Goal: Task Accomplishment & Management: Manage account settings

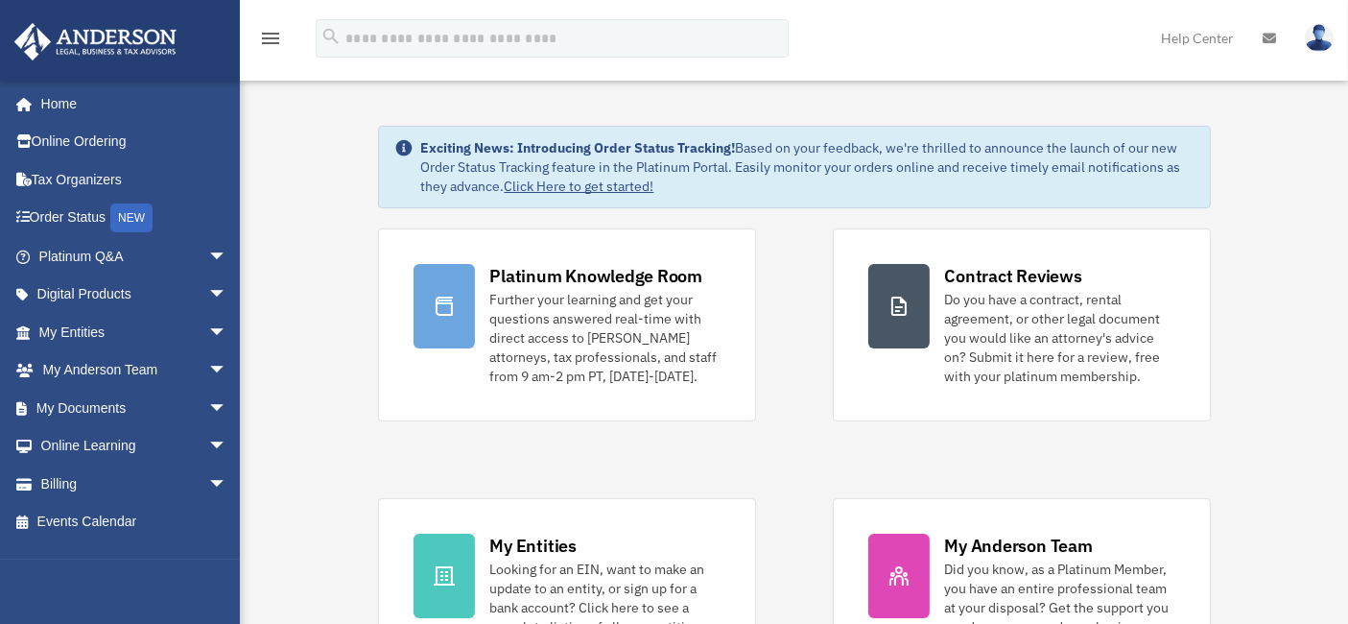
click at [1321, 34] on img at bounding box center [1319, 38] width 29 height 28
click at [126, 482] on link "Billing arrow_drop_down" at bounding box center [134, 483] width 243 height 38
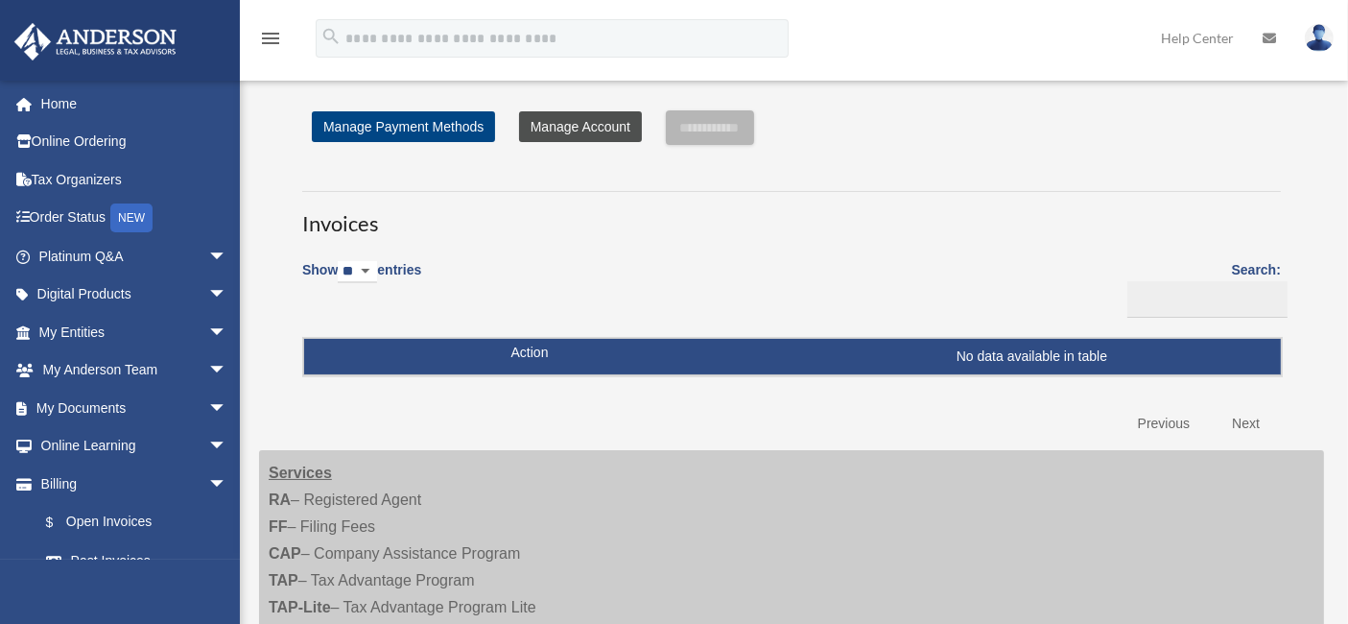
click at [568, 127] on link "Manage Account" at bounding box center [580, 126] width 123 height 31
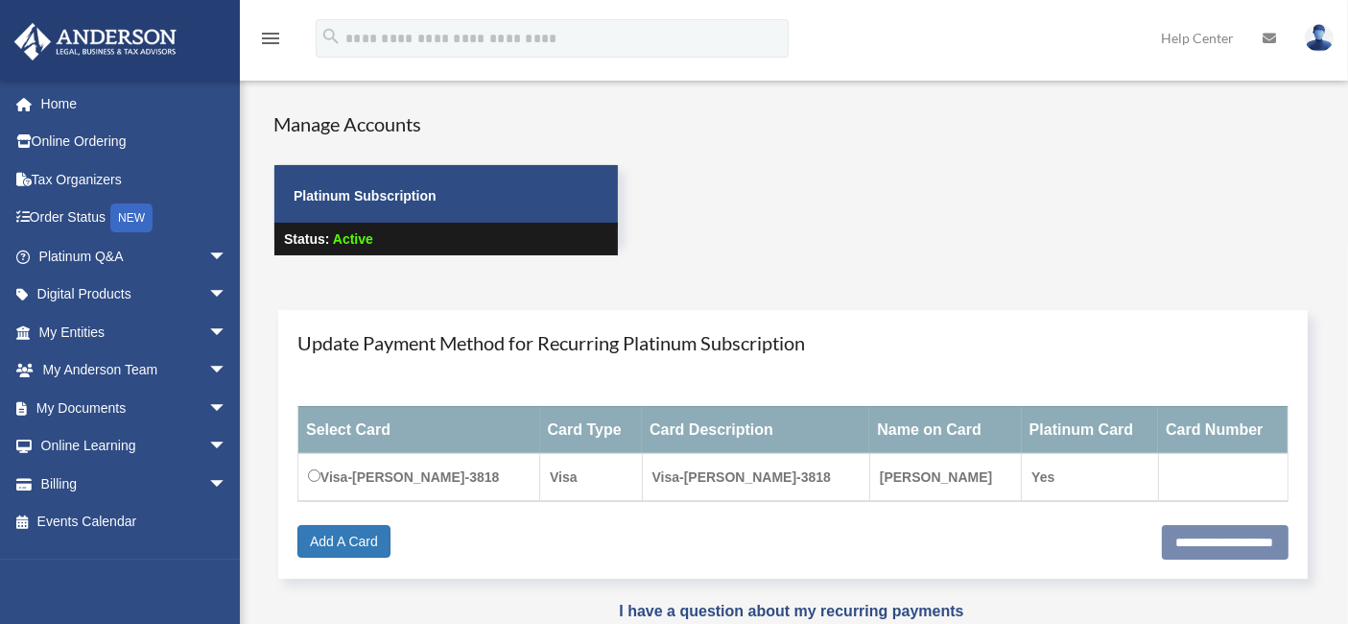
click at [1326, 37] on img at bounding box center [1319, 38] width 29 height 28
click at [829, 347] on h4 "Update Payment Method for Recurring Platinum Subscription" at bounding box center [792, 342] width 991 height 27
click at [208, 255] on span "arrow_drop_down" at bounding box center [227, 256] width 38 height 39
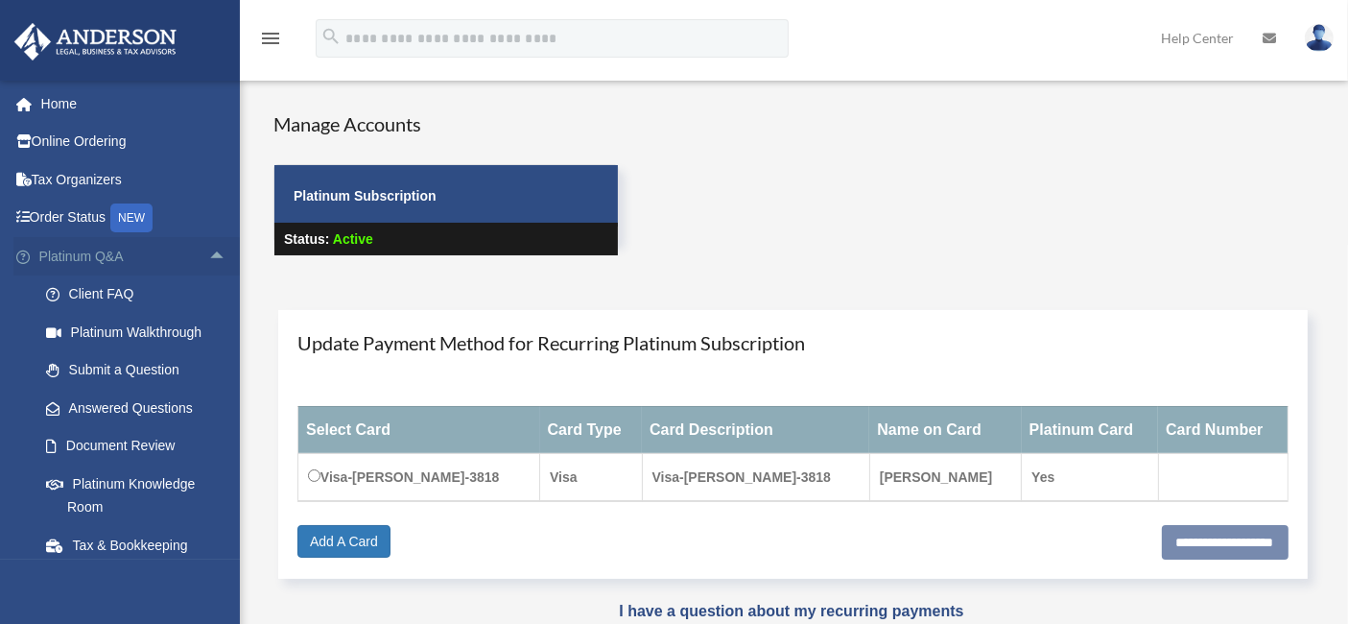
click at [208, 258] on span "arrow_drop_up" at bounding box center [227, 256] width 38 height 39
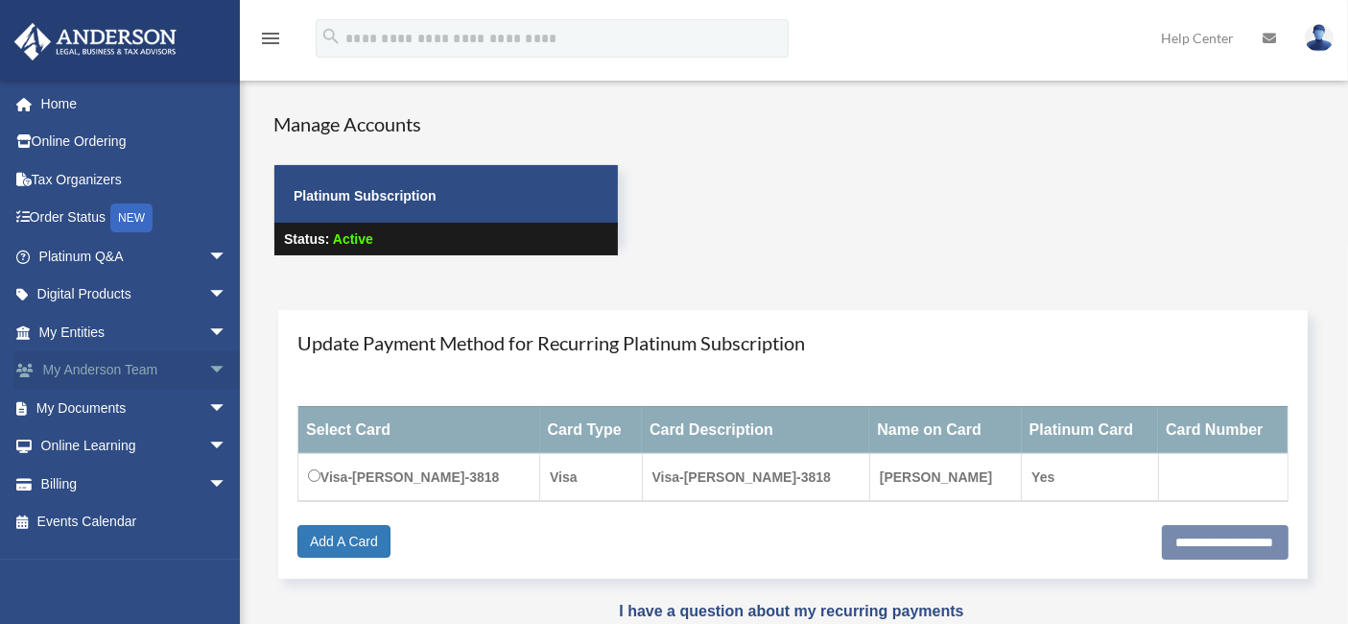
scroll to position [107, 0]
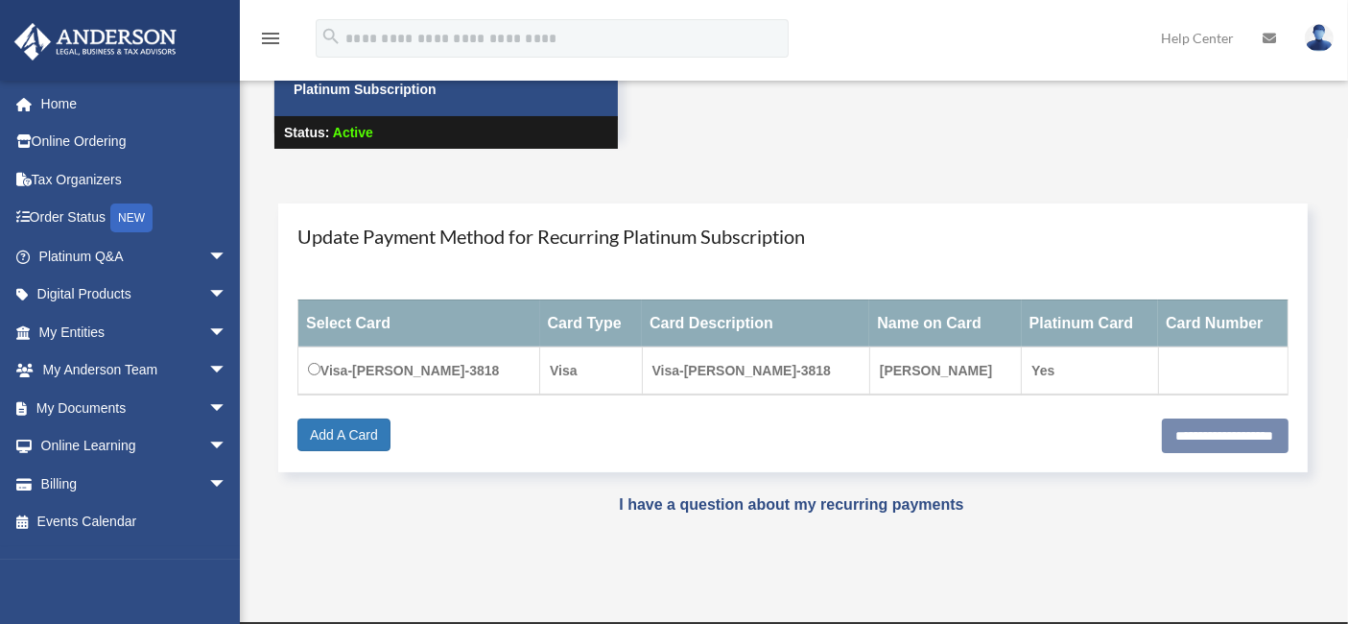
drag, startPoint x: 1306, startPoint y: 31, endPoint x: 1299, endPoint y: 39, distance: 10.9
click at [1306, 32] on img at bounding box center [1319, 38] width 29 height 28
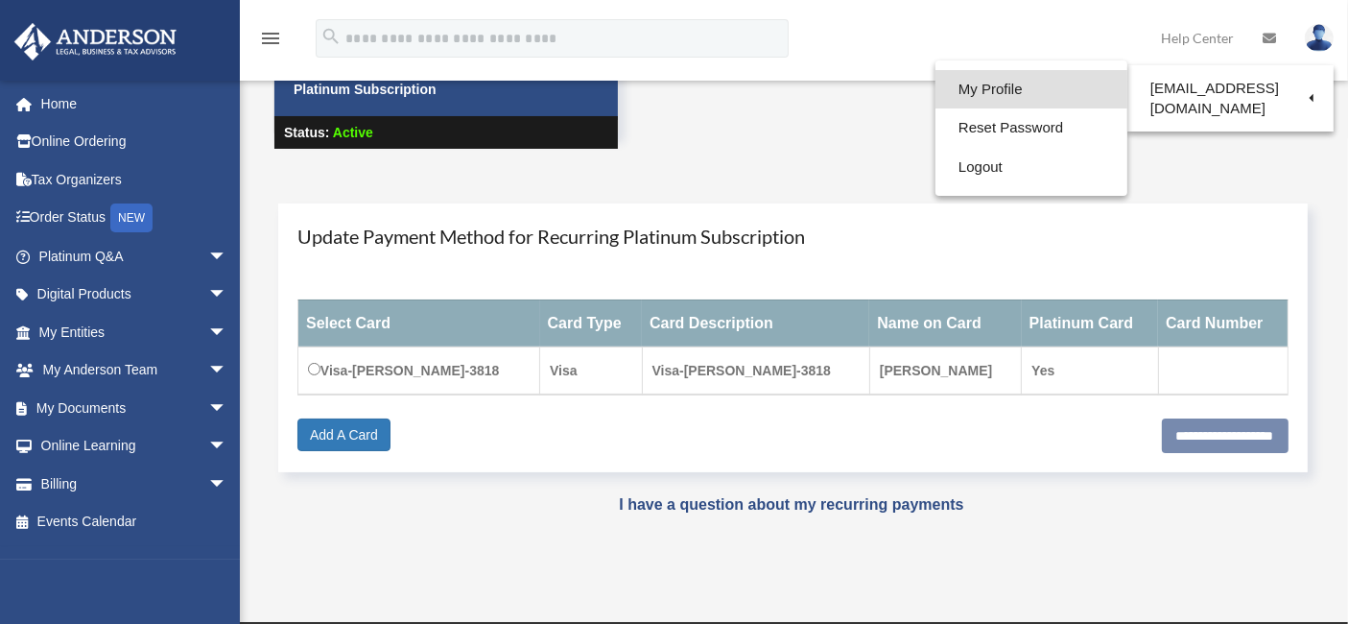
click at [1025, 91] on link "My Profile" at bounding box center [1032, 89] width 192 height 39
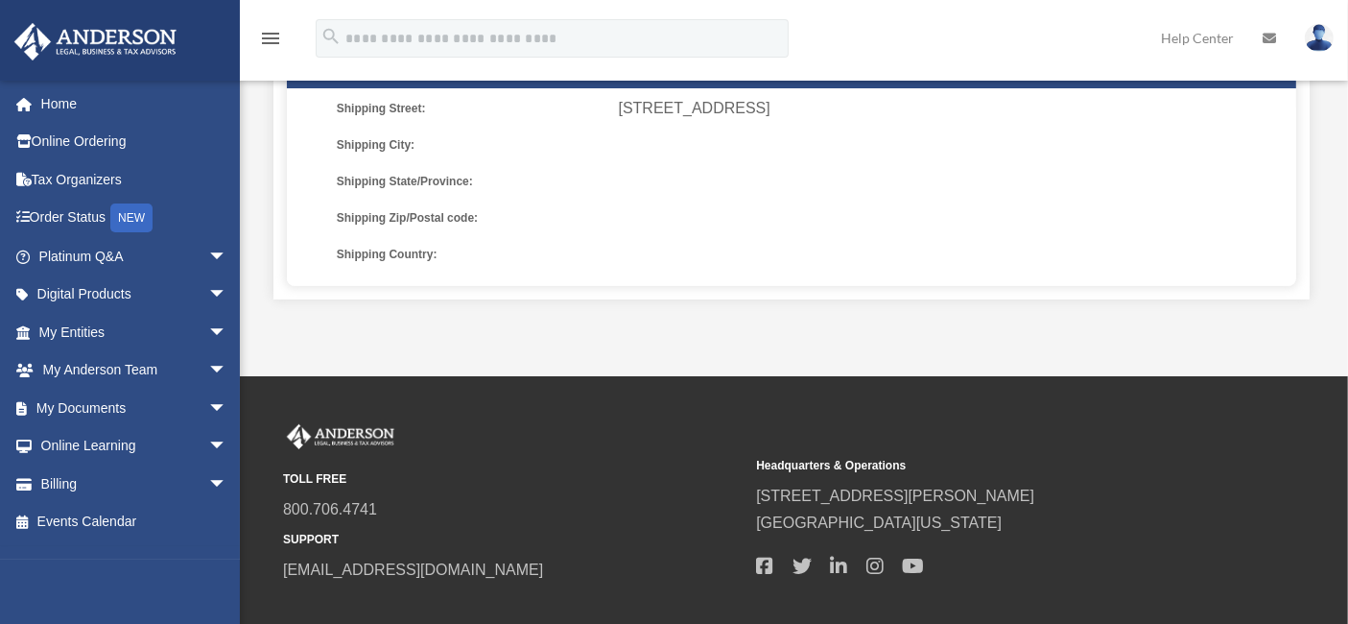
scroll to position [750, 0]
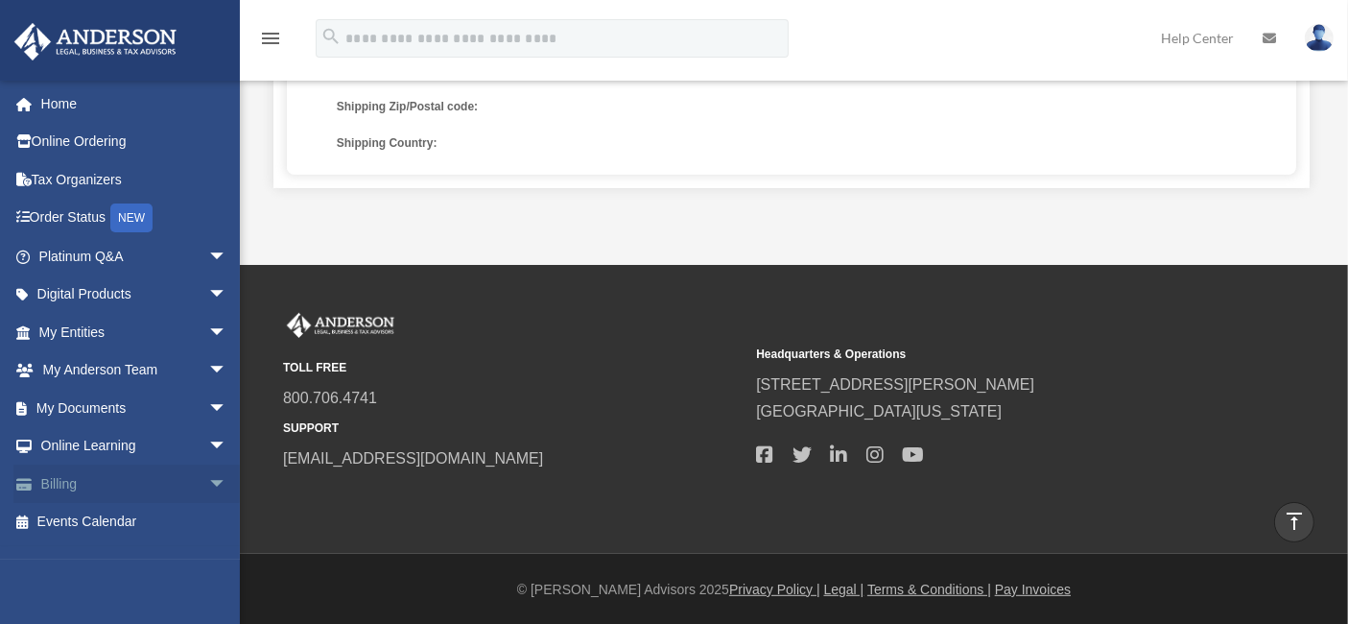
click at [136, 481] on link "Billing arrow_drop_down" at bounding box center [134, 483] width 243 height 38
click at [208, 483] on span "arrow_drop_down" at bounding box center [227, 483] width 38 height 39
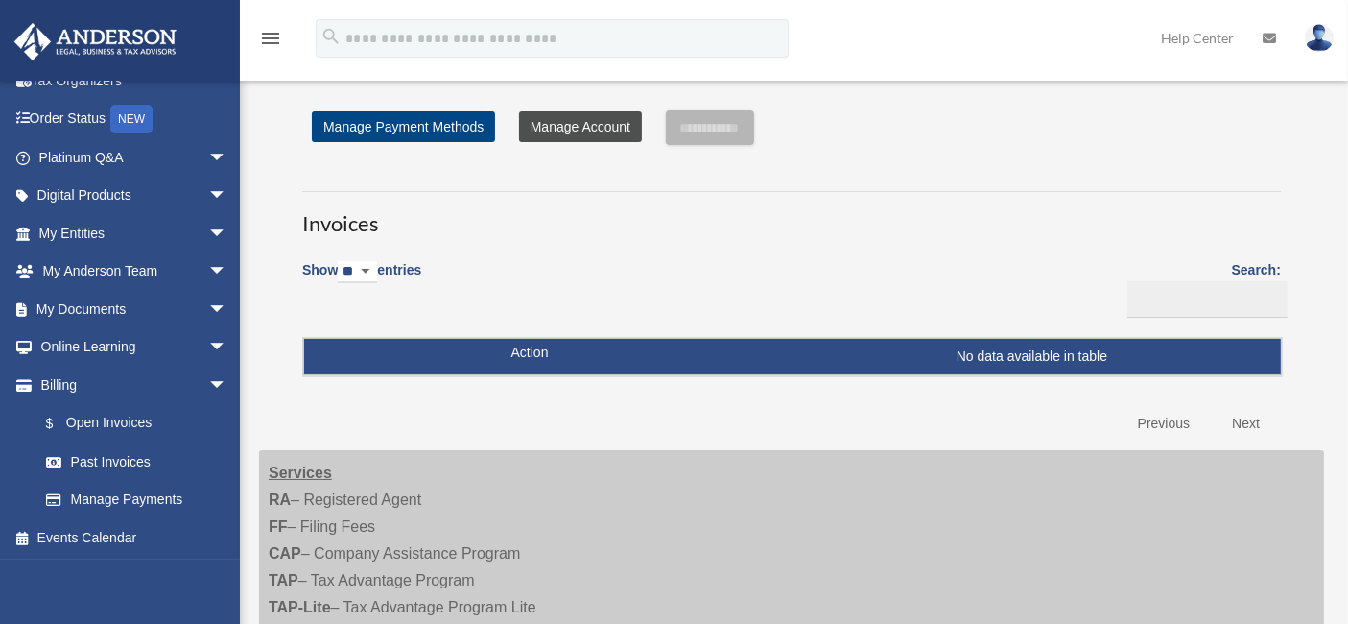
click at [561, 130] on link "Manage Account" at bounding box center [580, 126] width 123 height 31
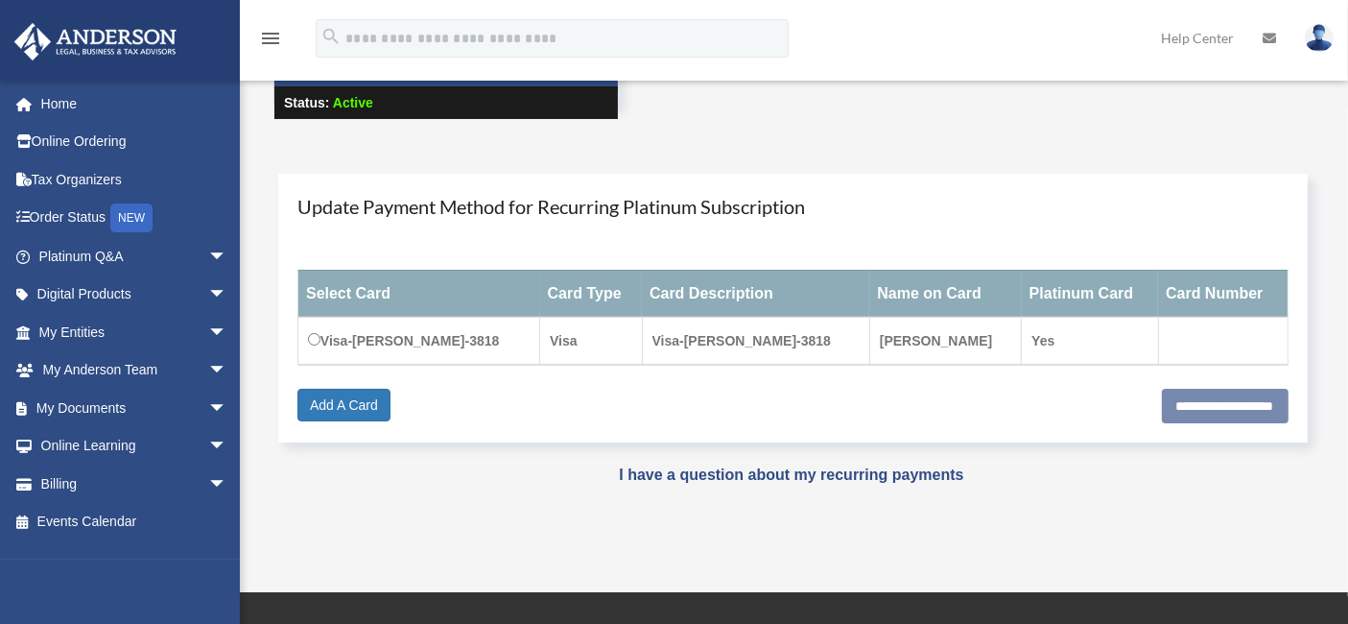
scroll to position [107, 0]
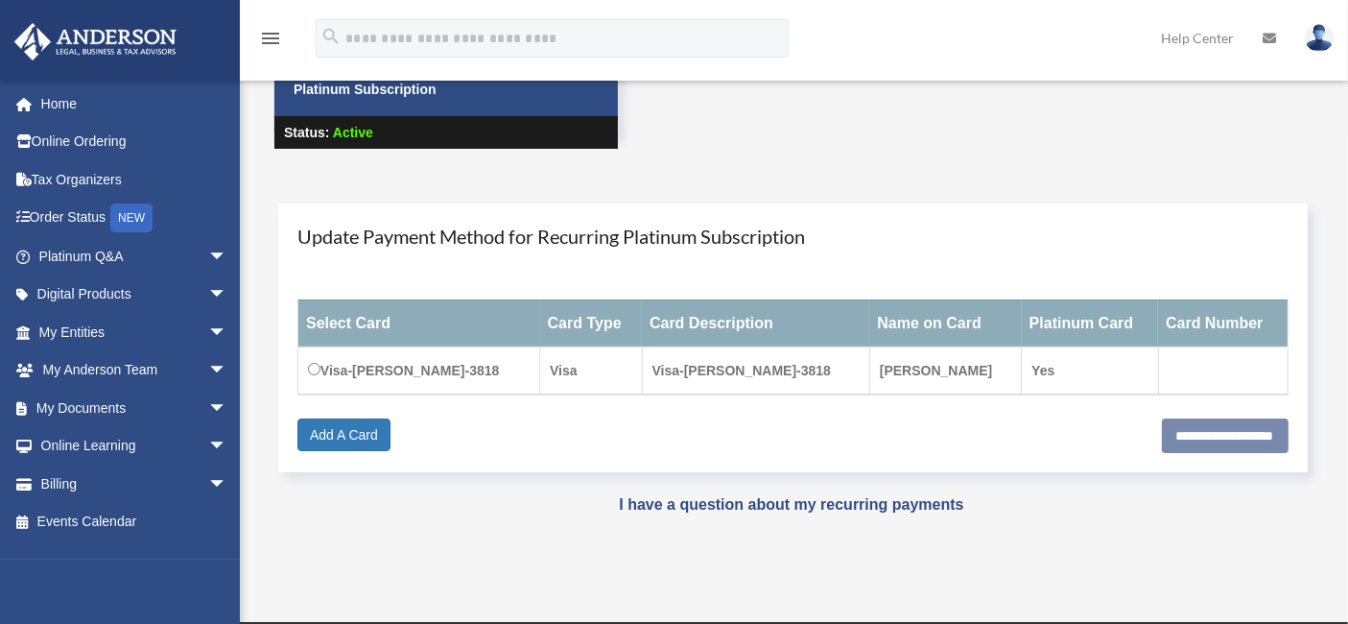
click at [323, 371] on td "Visa-[PERSON_NAME]-3818" at bounding box center [419, 370] width 242 height 48
click at [1256, 438] on input "**********" at bounding box center [1225, 435] width 127 height 35
type input "**********"
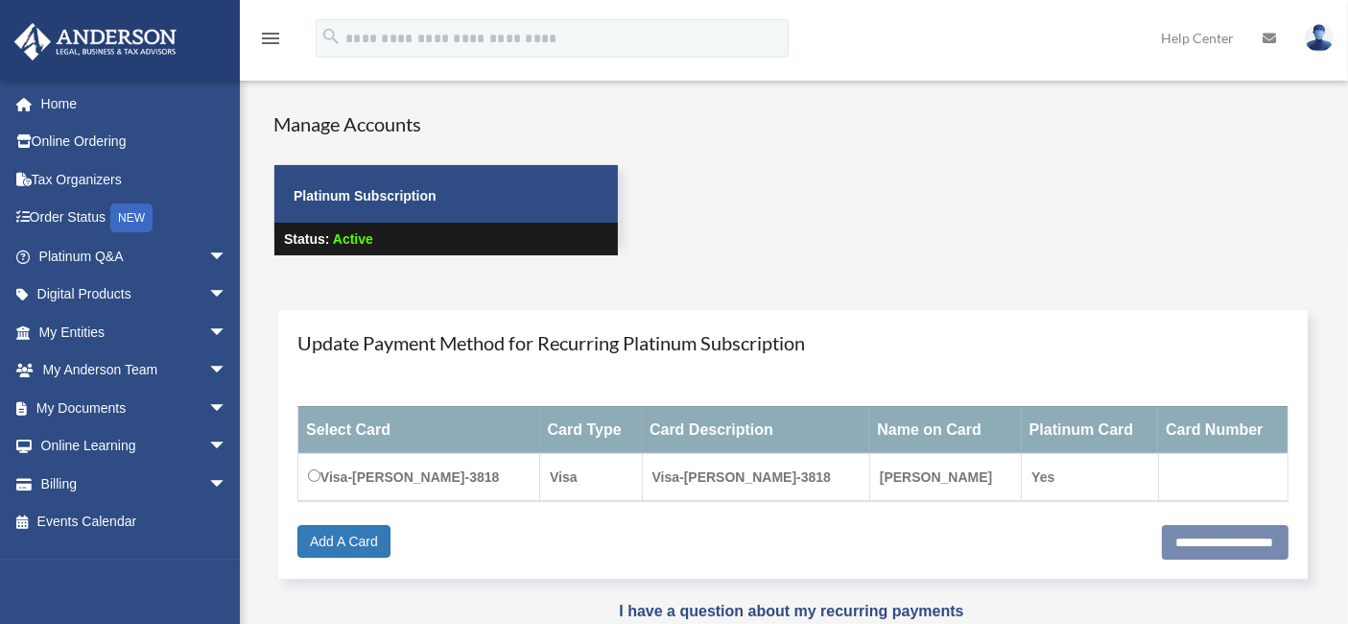
click at [1223, 43] on link "Help Center" at bounding box center [1198, 38] width 102 height 76
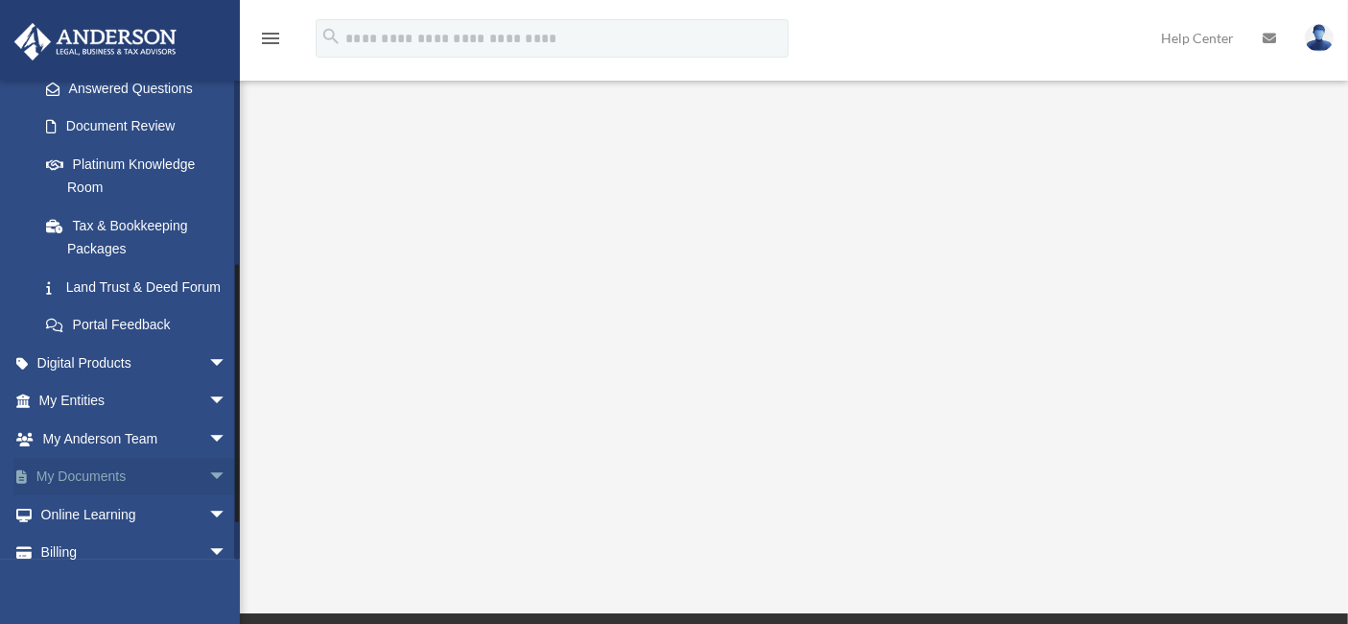
scroll to position [396, 0]
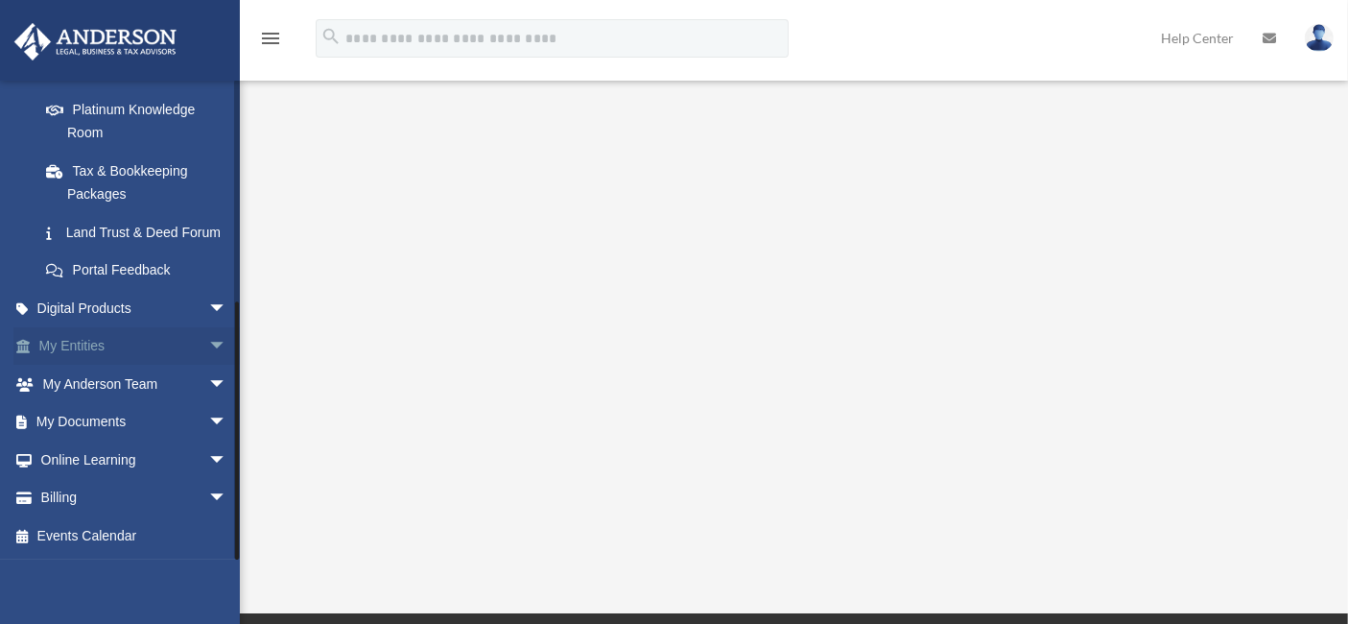
click at [208, 348] on span "arrow_drop_down" at bounding box center [227, 346] width 38 height 39
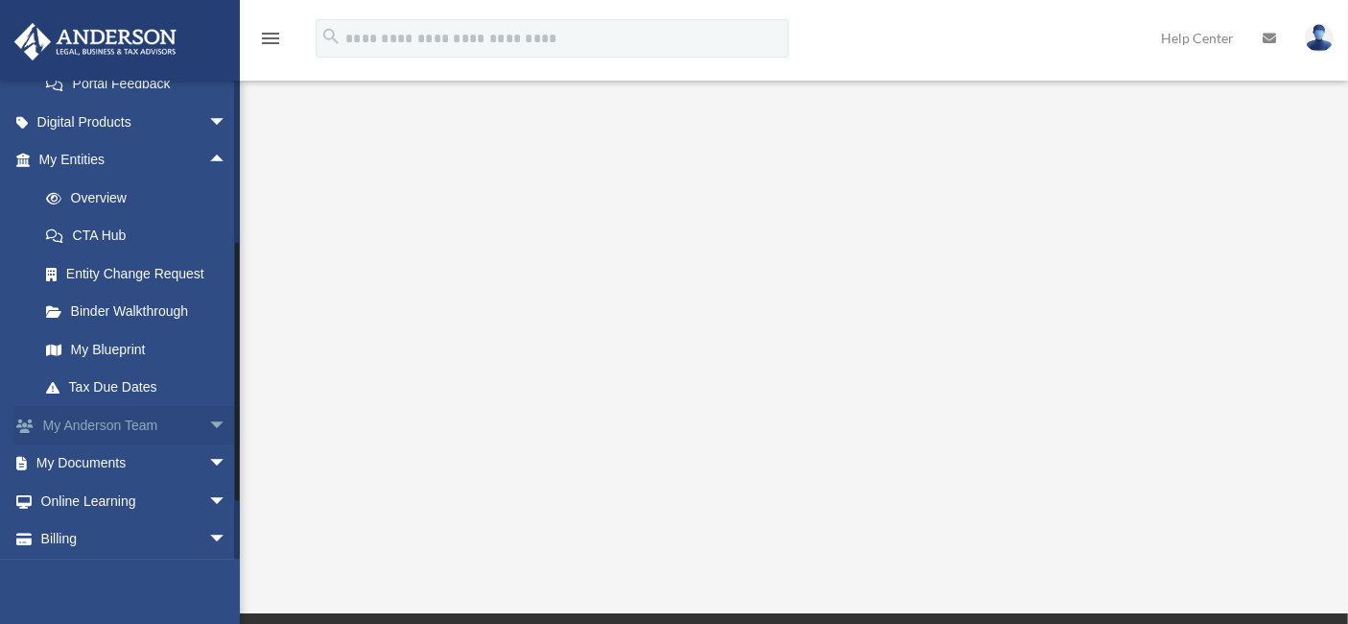
scroll to position [624, 0]
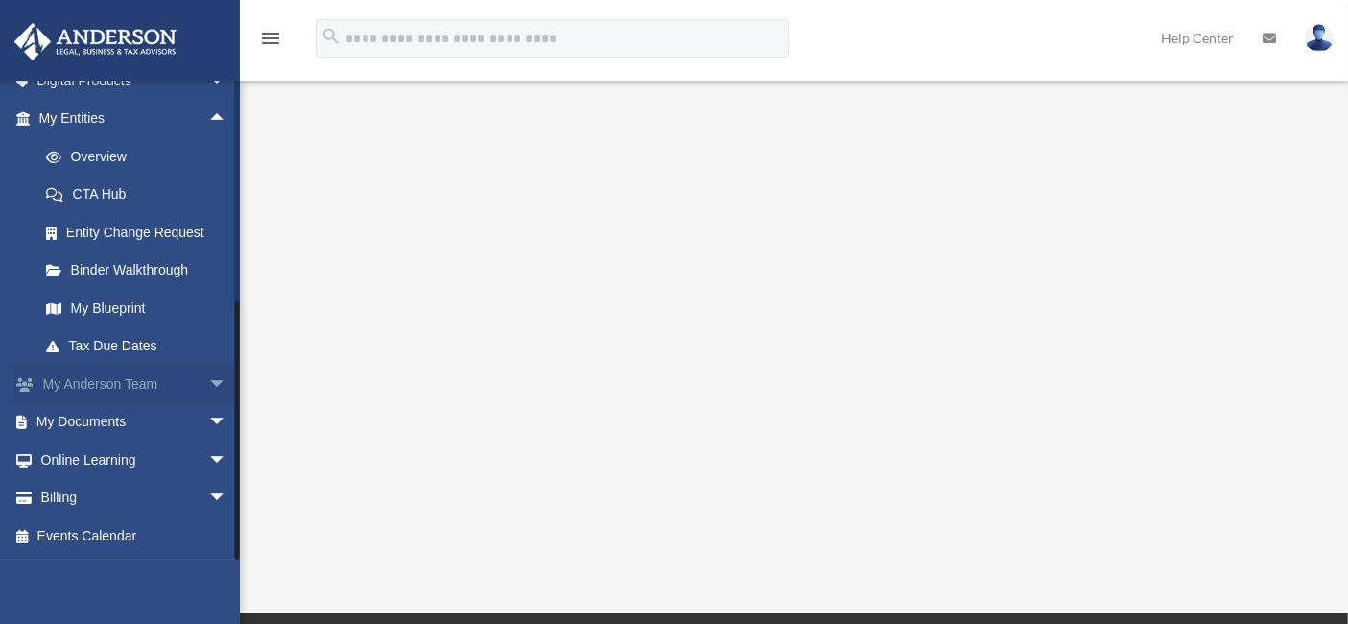
click at [208, 390] on span "arrow_drop_down" at bounding box center [227, 384] width 38 height 39
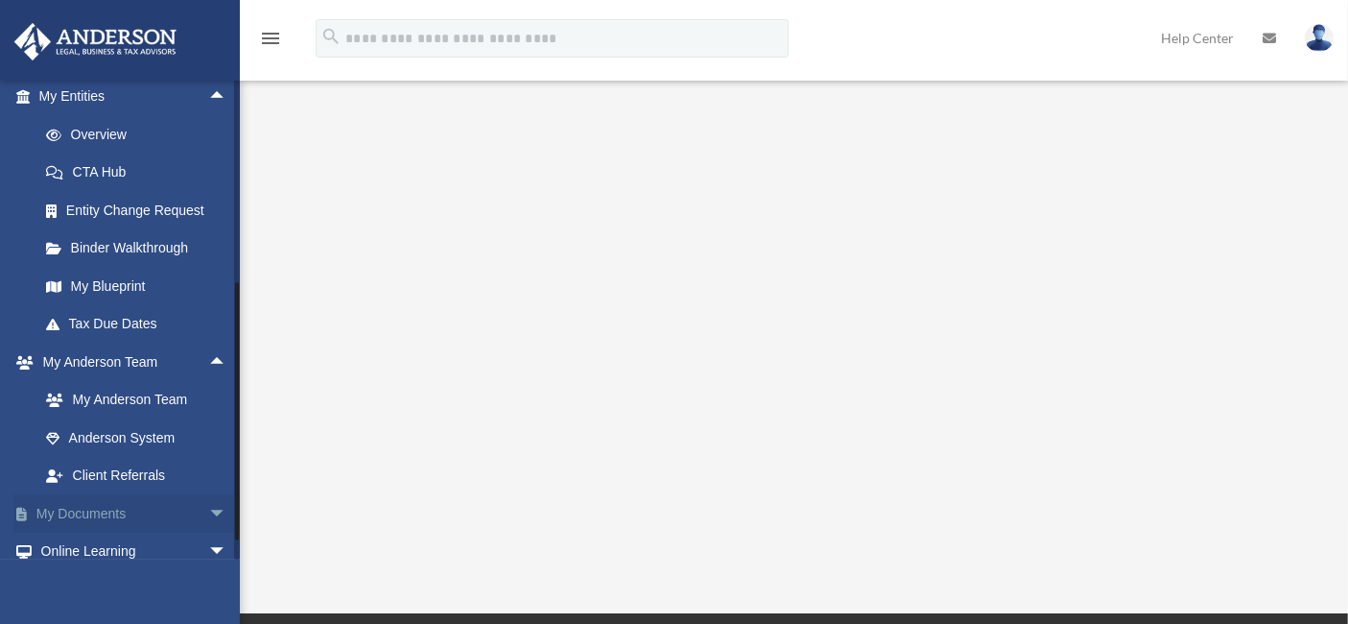
scroll to position [737, 0]
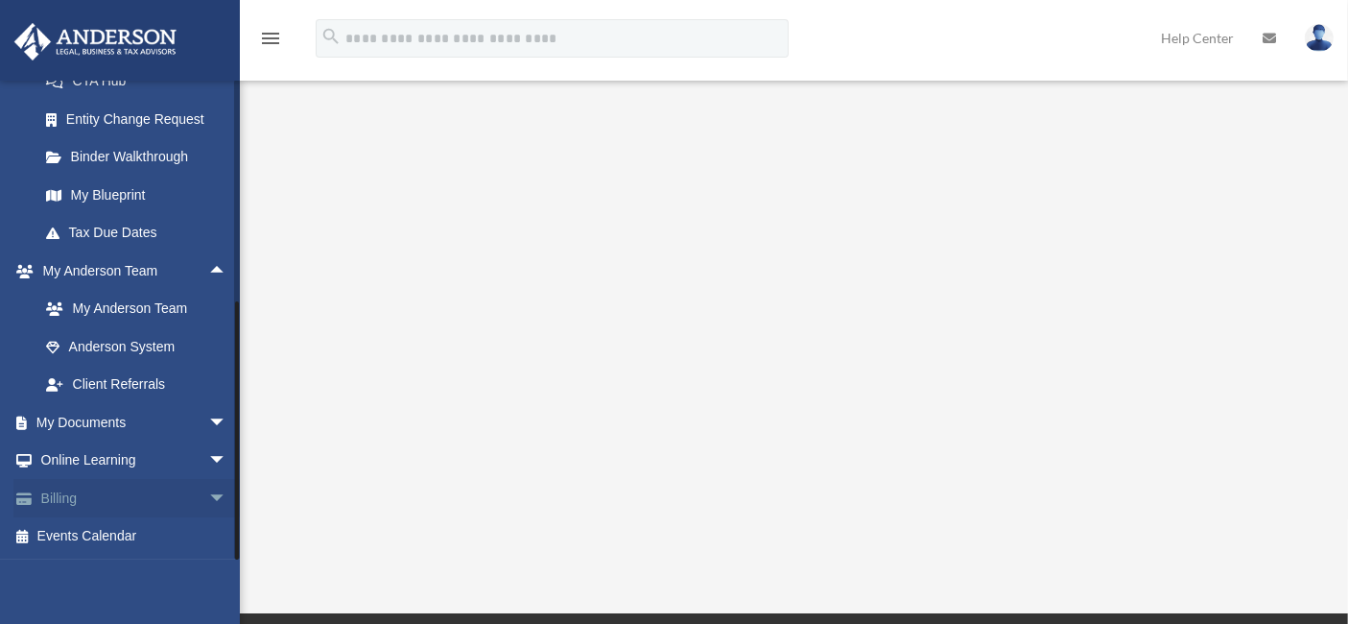
click at [208, 500] on span "arrow_drop_down" at bounding box center [227, 498] width 38 height 39
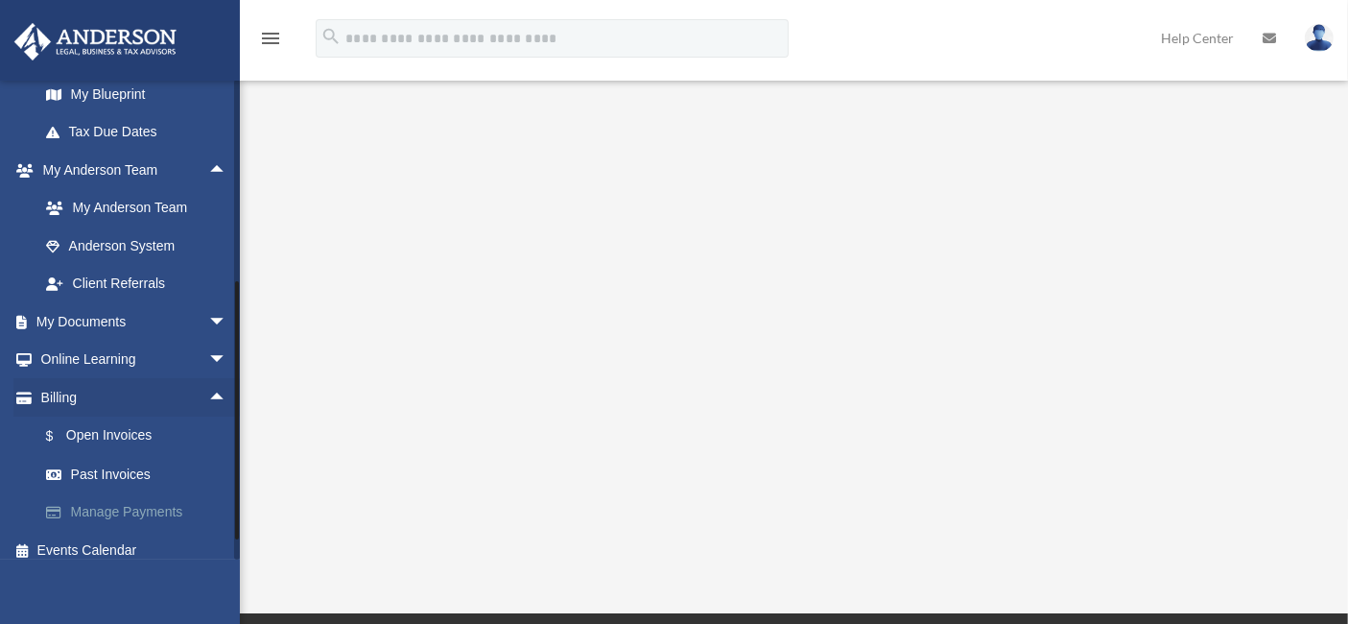
scroll to position [852, 0]
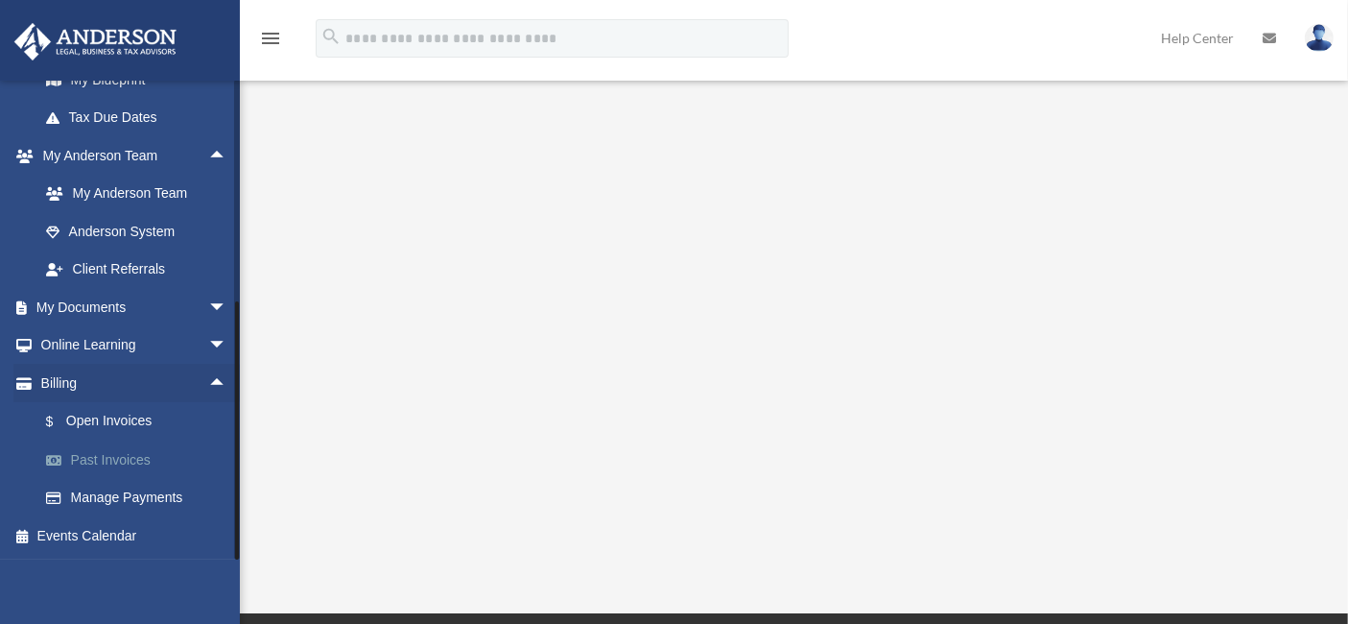
click at [116, 456] on link "Past Invoices" at bounding box center [141, 459] width 229 height 38
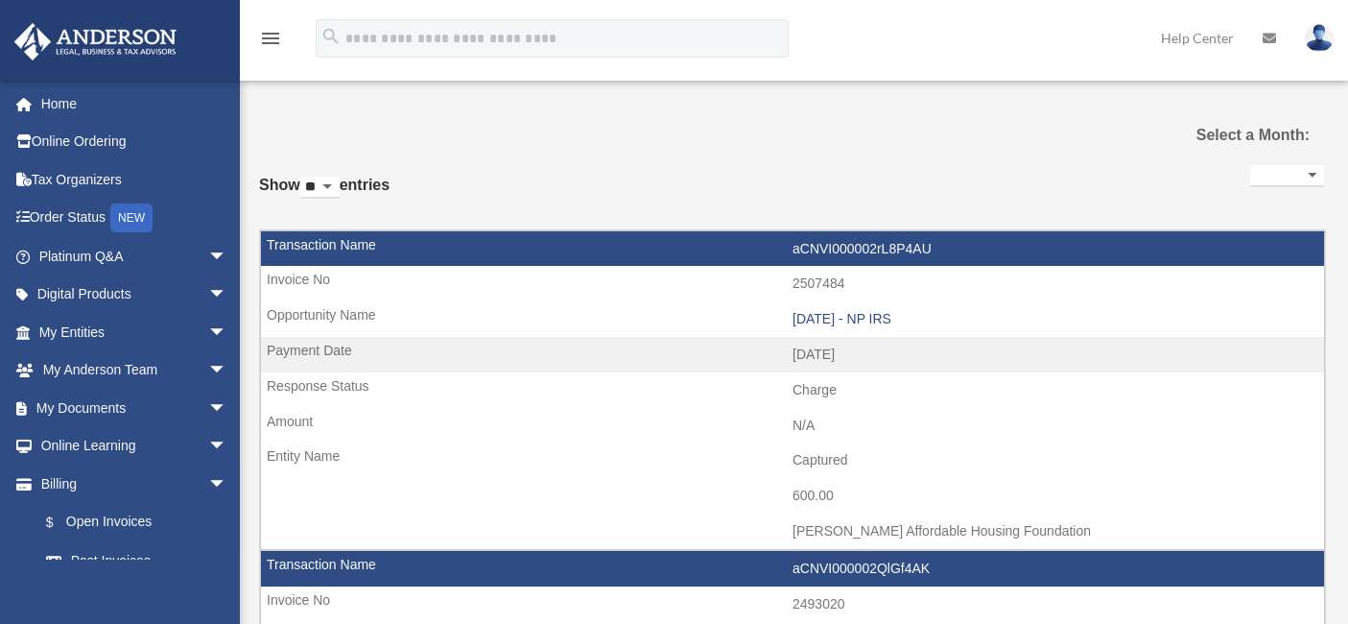
select select
click at [1295, 172] on select "**********" at bounding box center [1287, 176] width 74 height 22
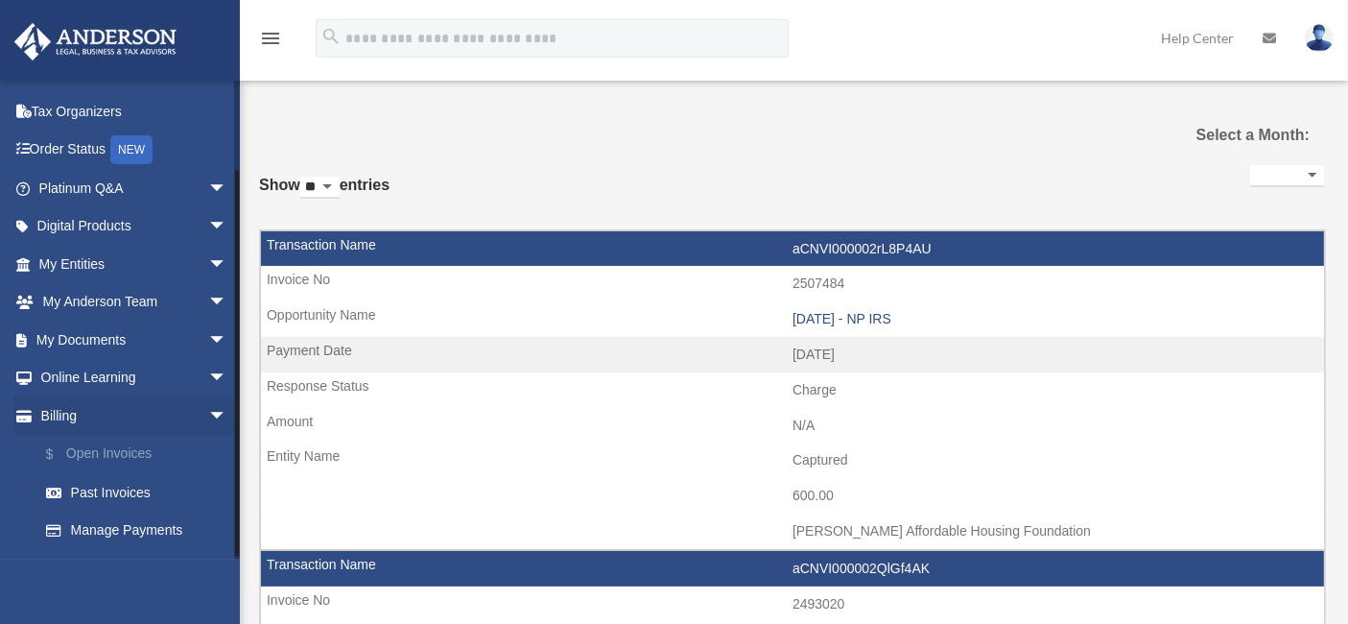
scroll to position [99, 0]
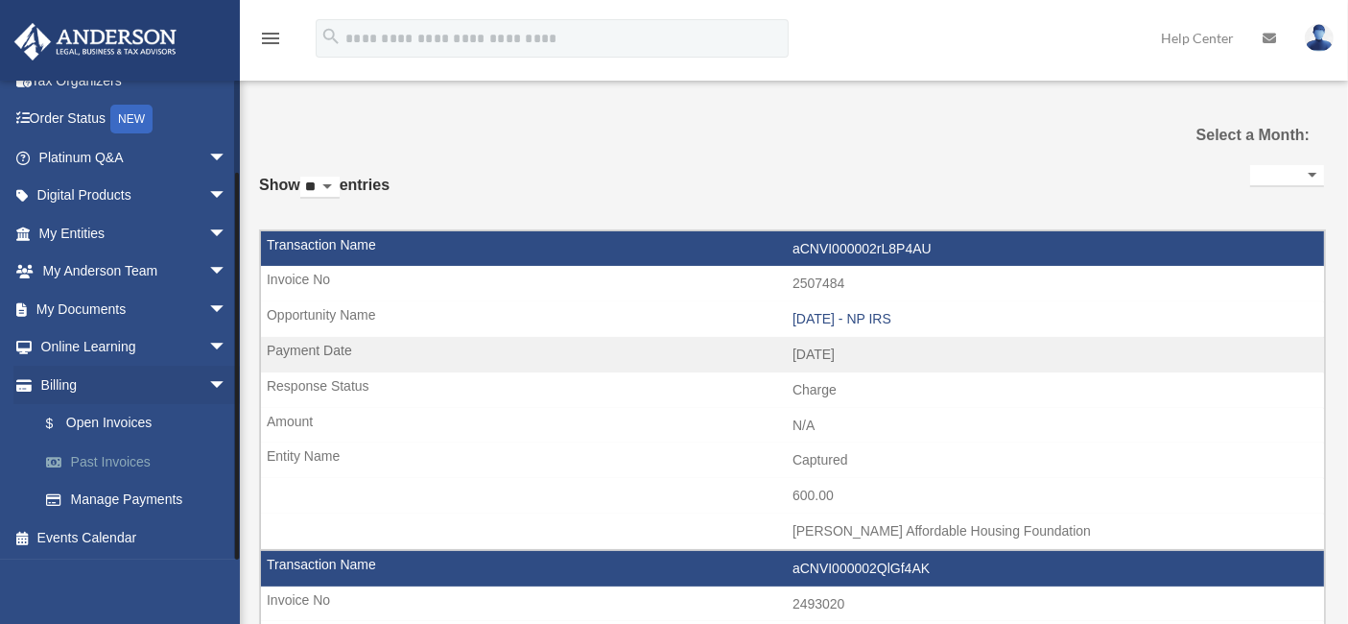
click at [131, 457] on link "Past Invoices" at bounding box center [141, 461] width 229 height 38
click at [83, 411] on link "$ Open Invoices" at bounding box center [141, 423] width 229 height 39
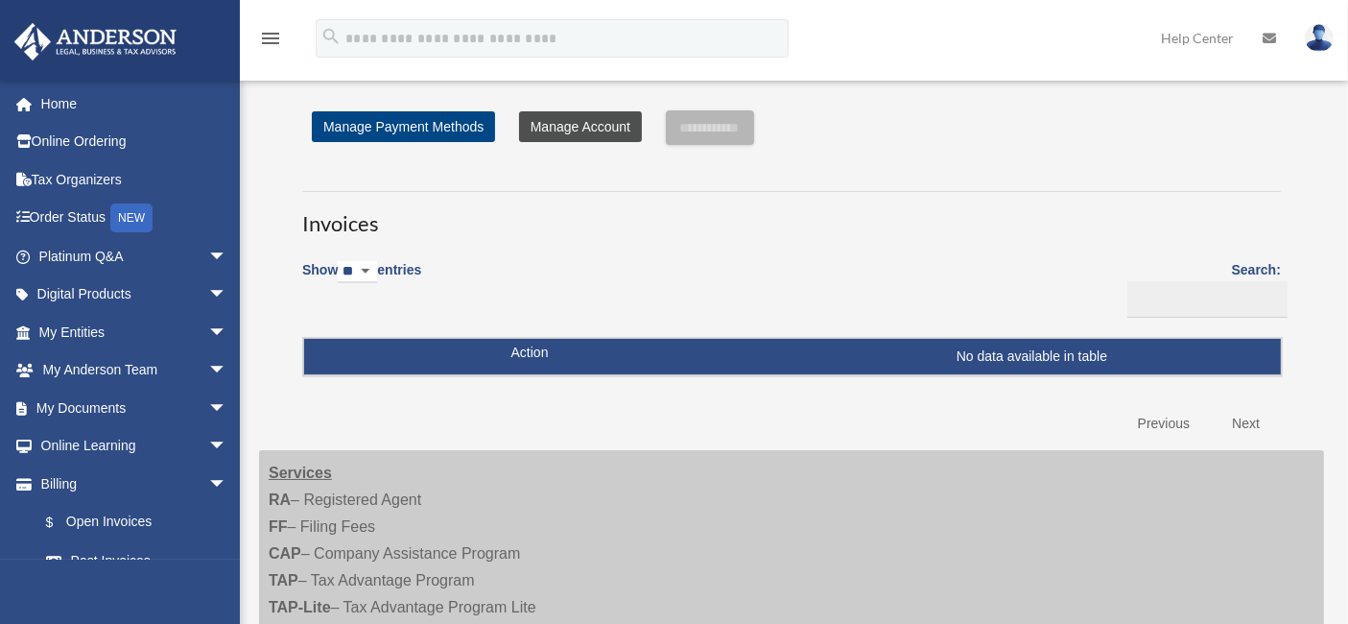
click at [573, 123] on link "Manage Account" at bounding box center [580, 126] width 123 height 31
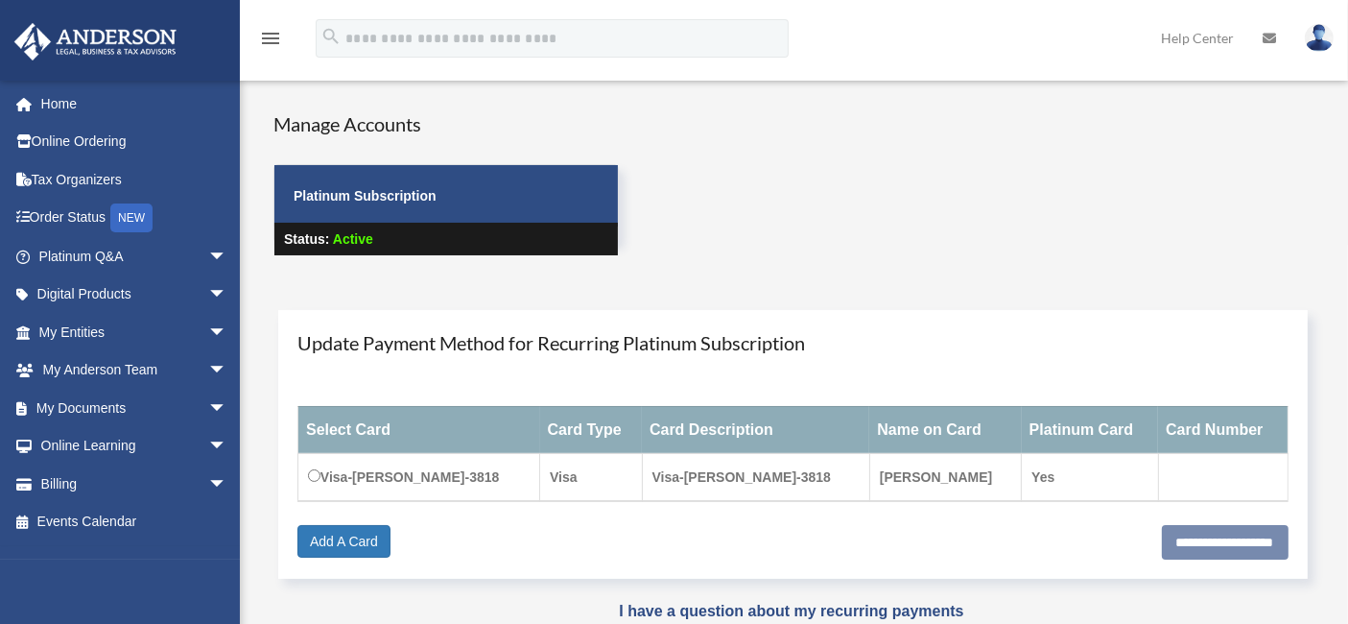
click at [359, 204] on p "Platinum Subscription" at bounding box center [446, 196] width 305 height 24
click at [372, 197] on strong "Platinum Subscription" at bounding box center [365, 195] width 143 height 15
click at [375, 196] on strong "Platinum Subscription" at bounding box center [365, 195] width 143 height 15
click at [208, 475] on span "arrow_drop_down" at bounding box center [227, 483] width 38 height 39
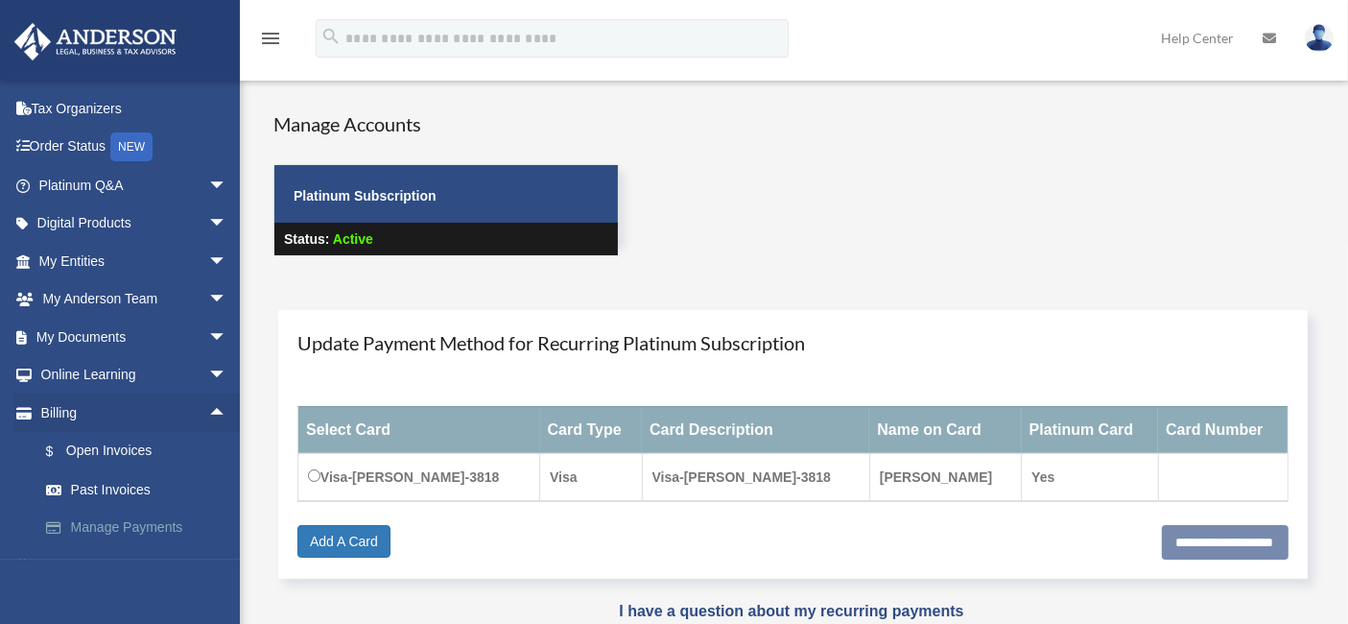
scroll to position [99, 0]
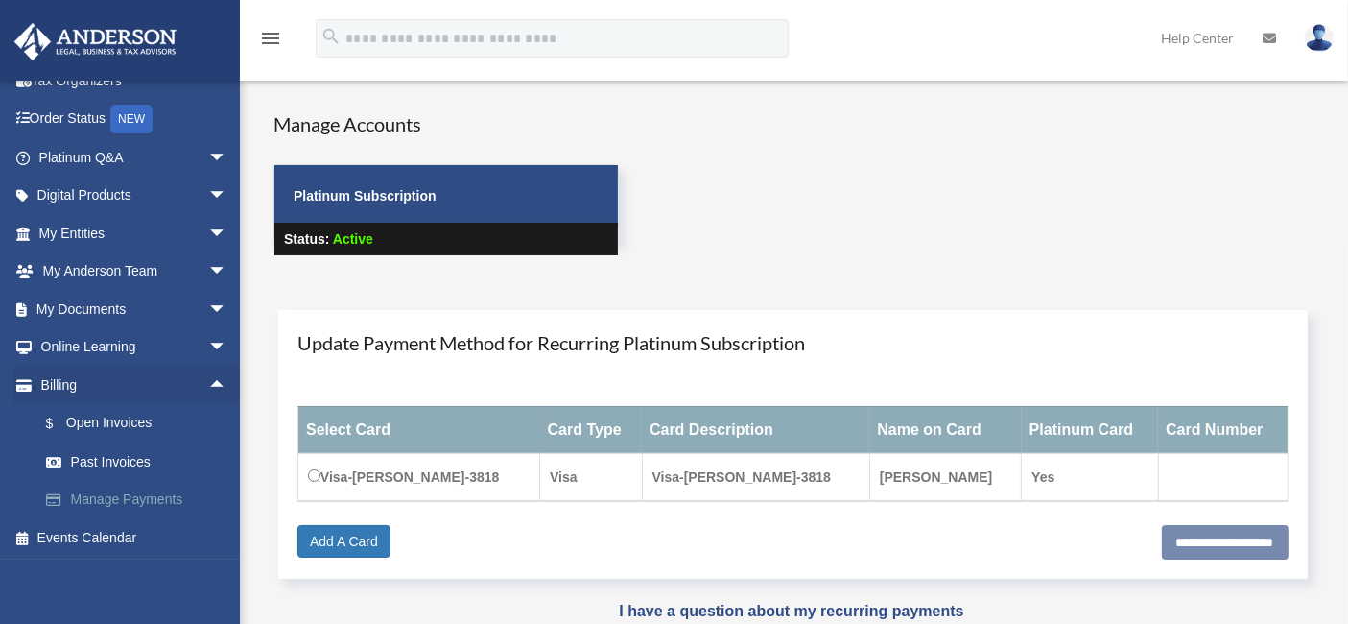
click at [164, 500] on link "Manage Payments" at bounding box center [141, 500] width 229 height 38
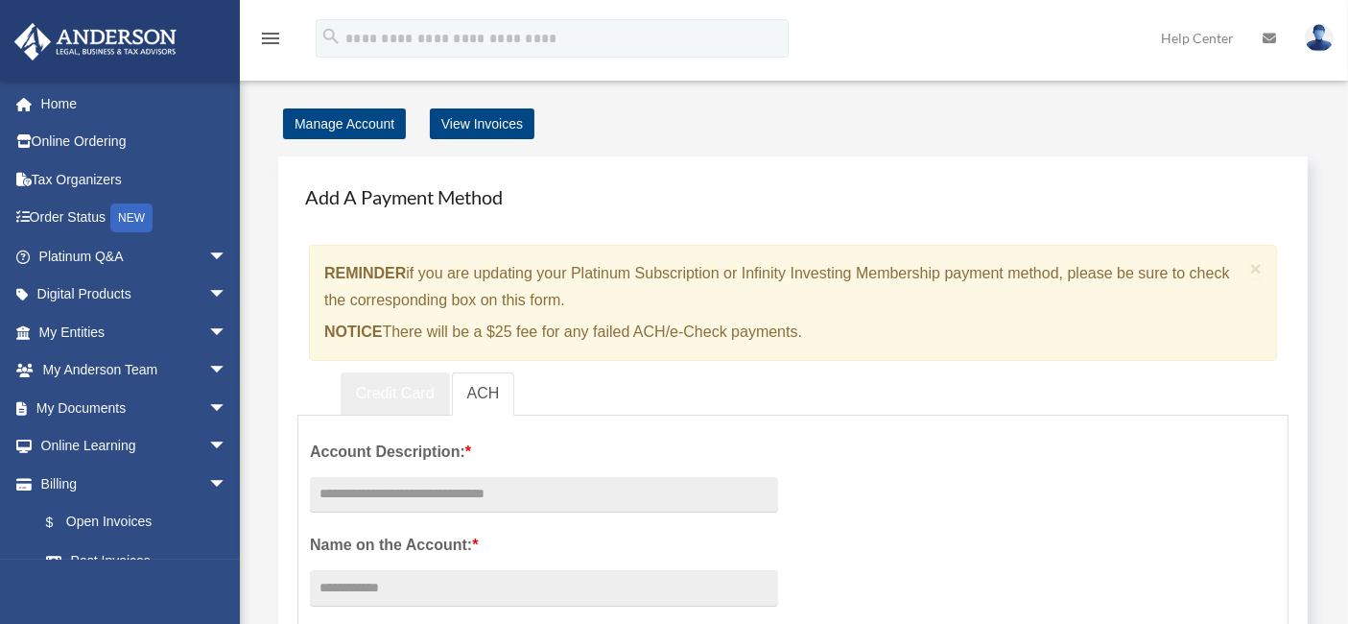
click at [390, 391] on link "Credit Card" at bounding box center [395, 393] width 109 height 43
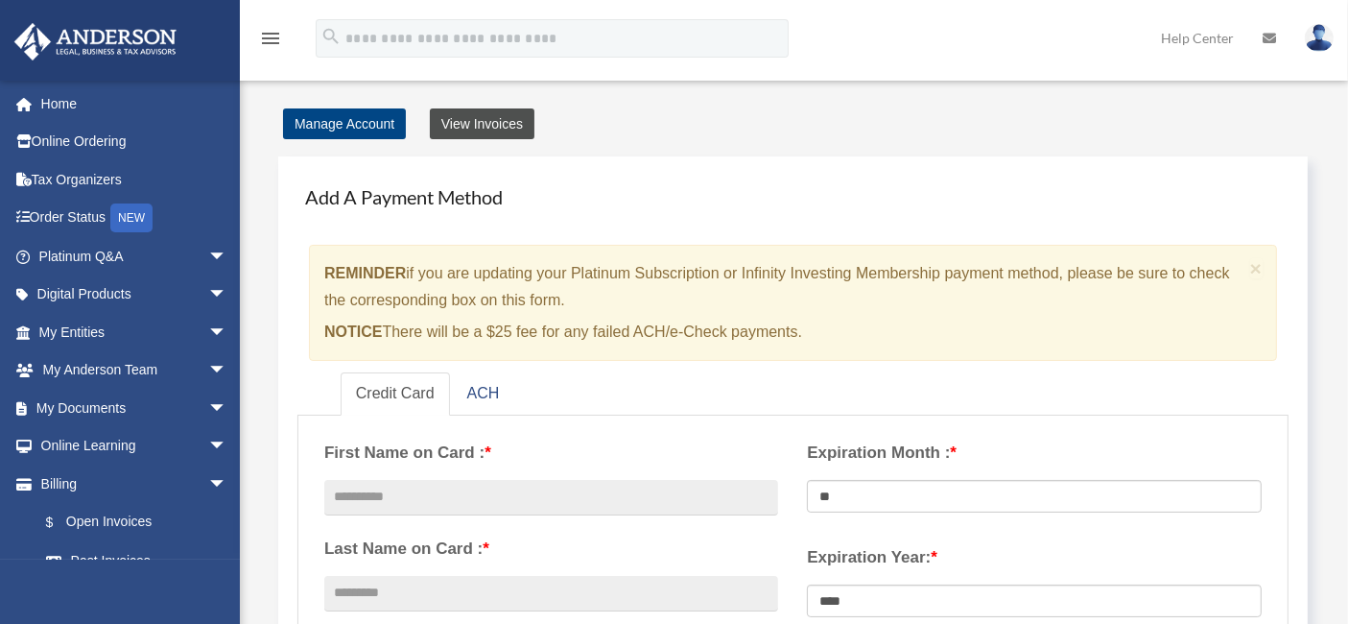
click at [501, 131] on link "View Invoices" at bounding box center [482, 123] width 105 height 31
click at [510, 128] on link "View Invoices" at bounding box center [482, 123] width 105 height 31
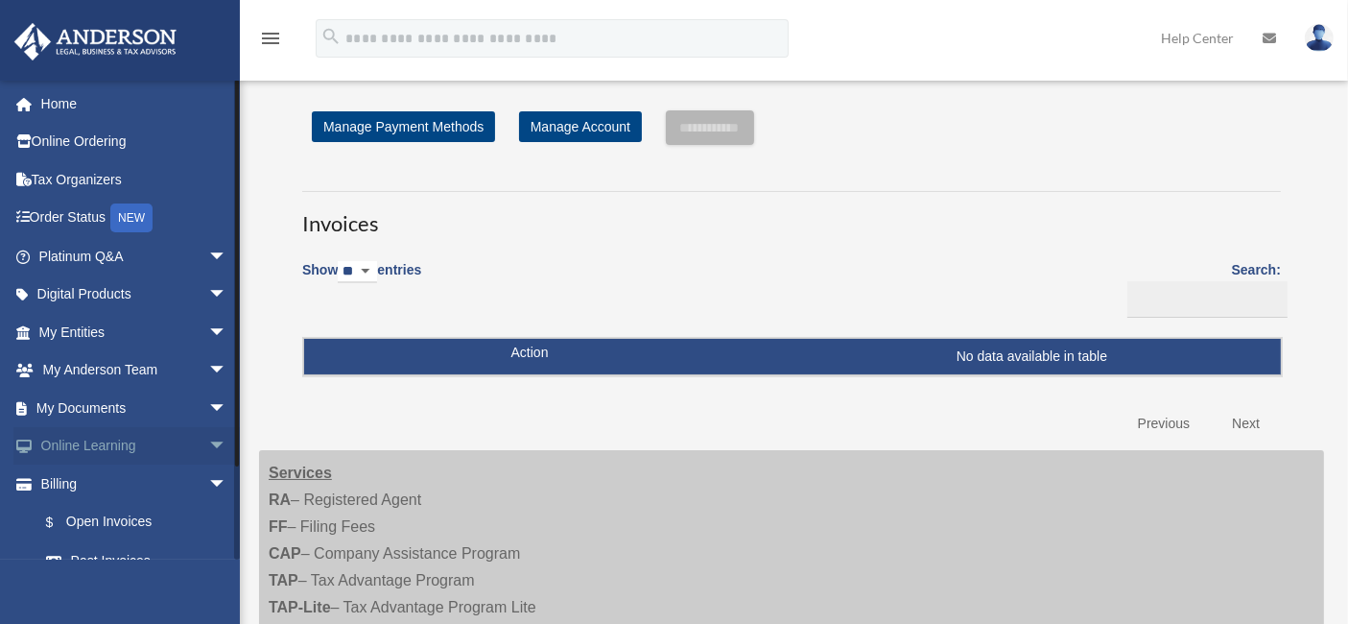
scroll to position [99, 0]
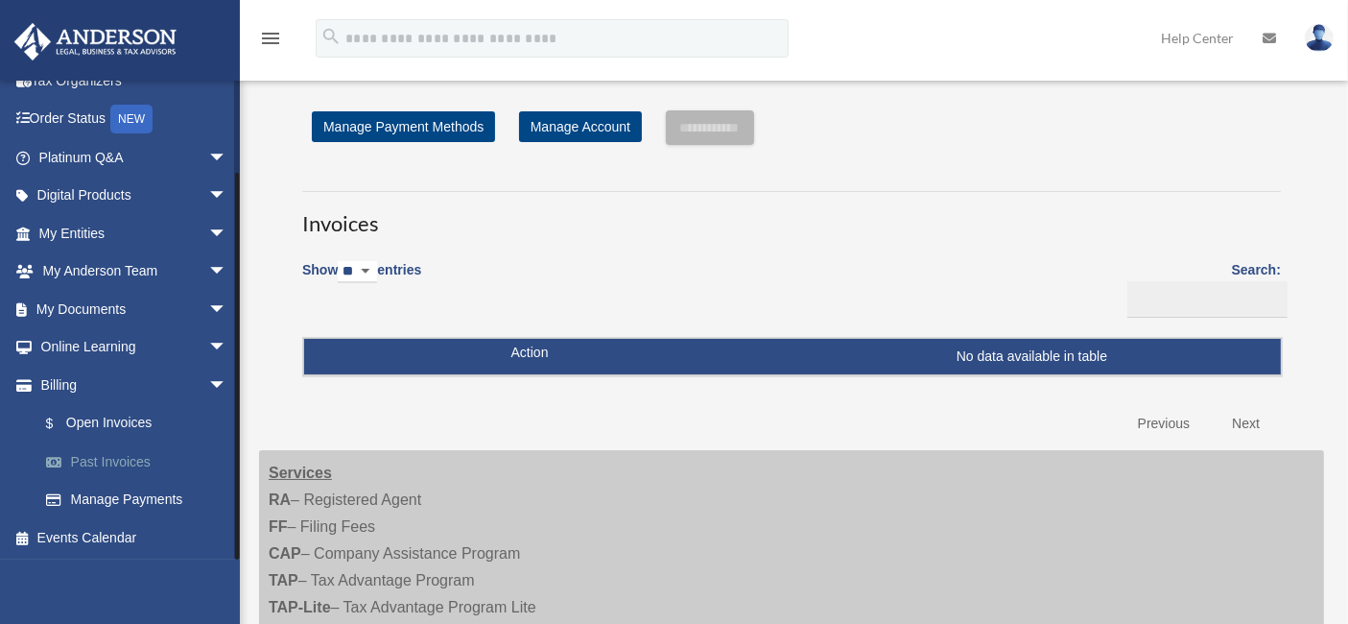
click at [123, 456] on link "Past Invoices" at bounding box center [141, 461] width 229 height 38
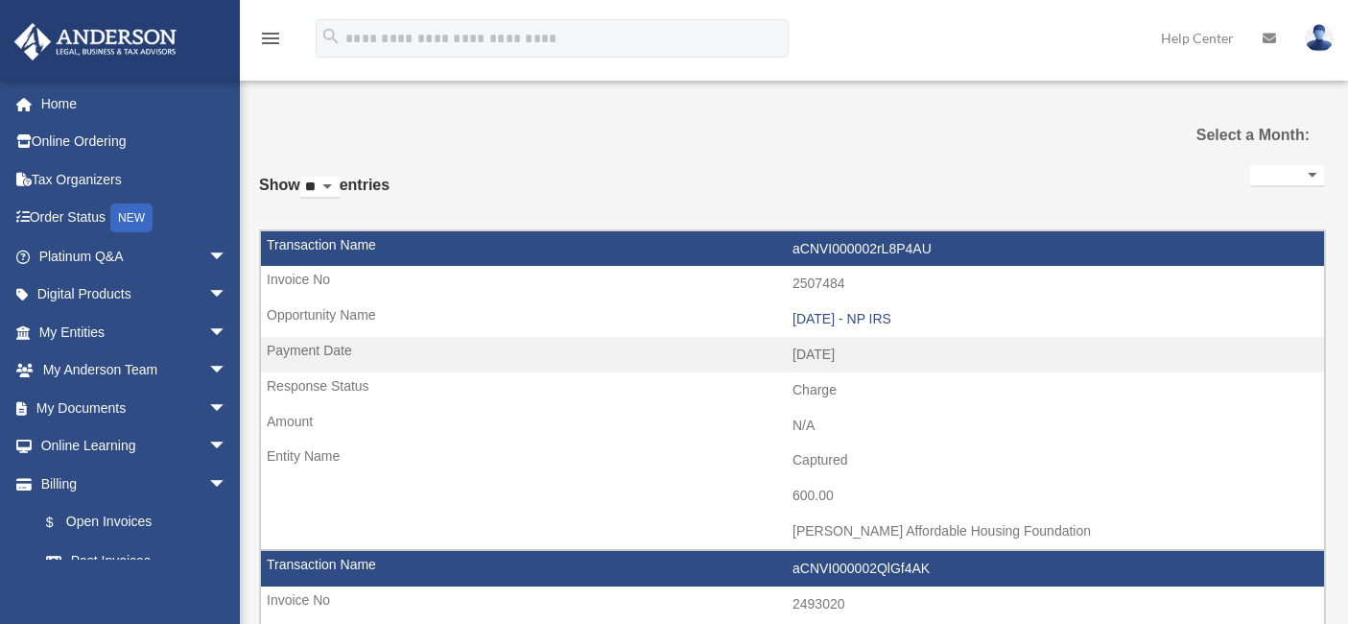
select select
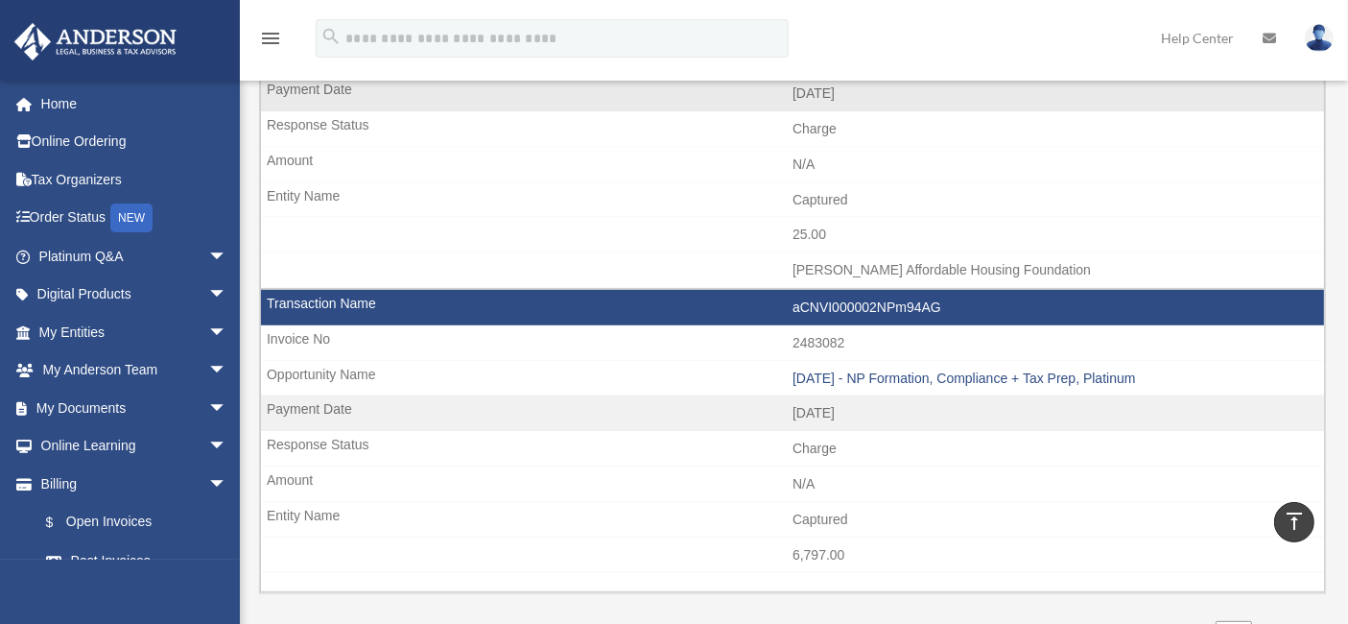
scroll to position [426, 0]
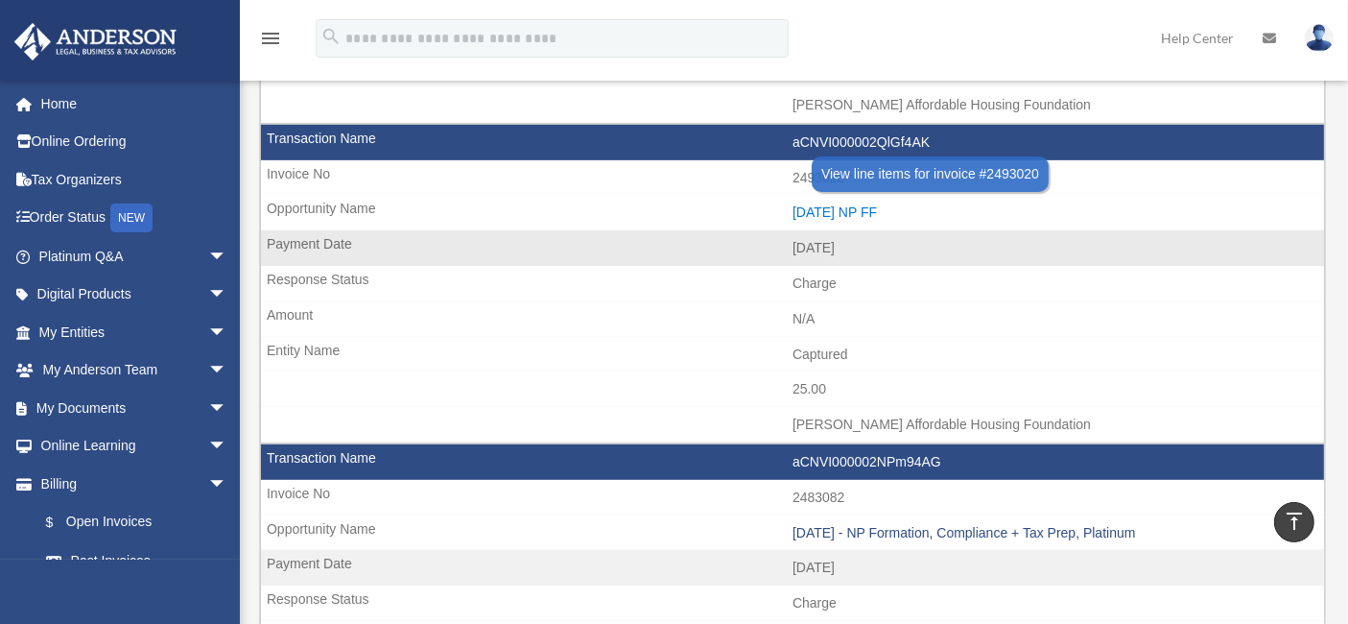
click at [864, 207] on div "[DATE] NP FF" at bounding box center [1054, 212] width 522 height 16
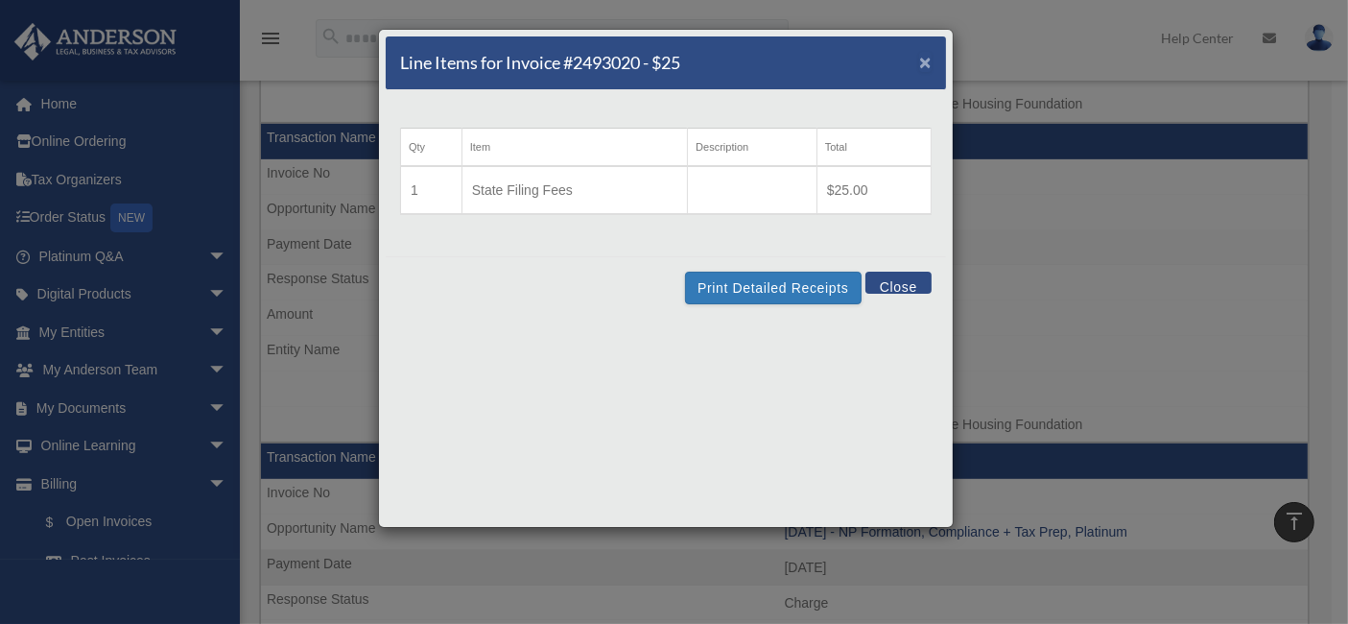
click at [927, 51] on span "×" at bounding box center [925, 62] width 12 height 22
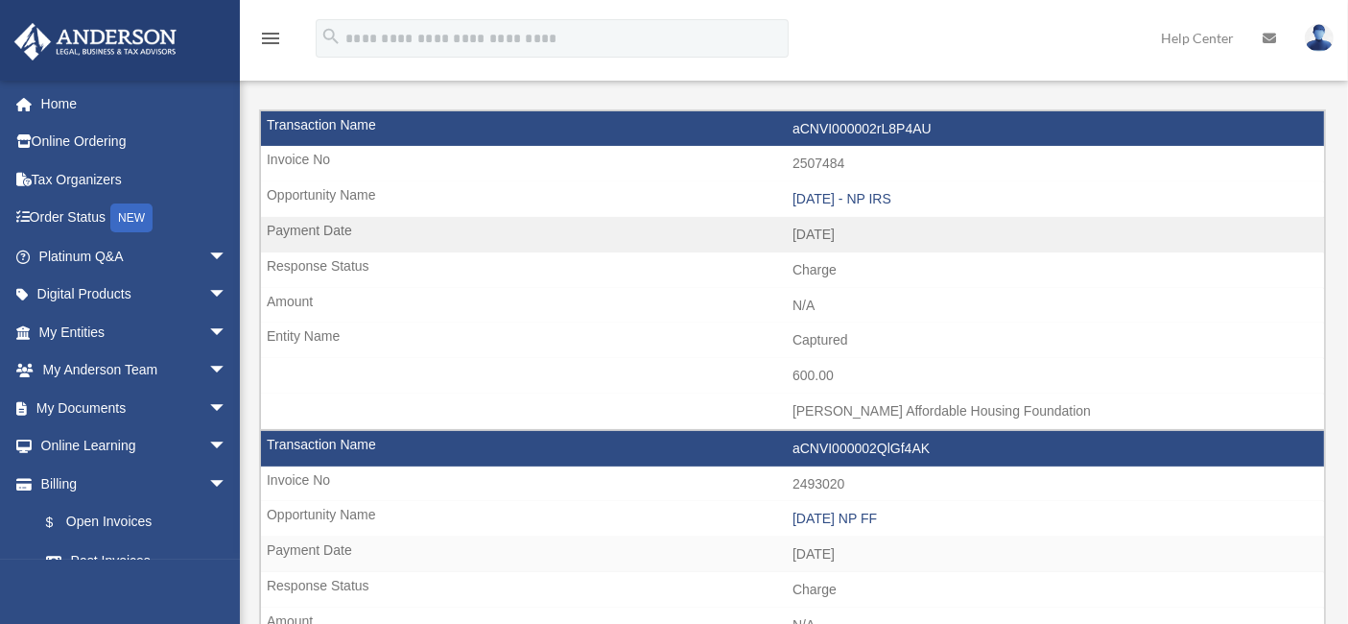
scroll to position [0, 0]
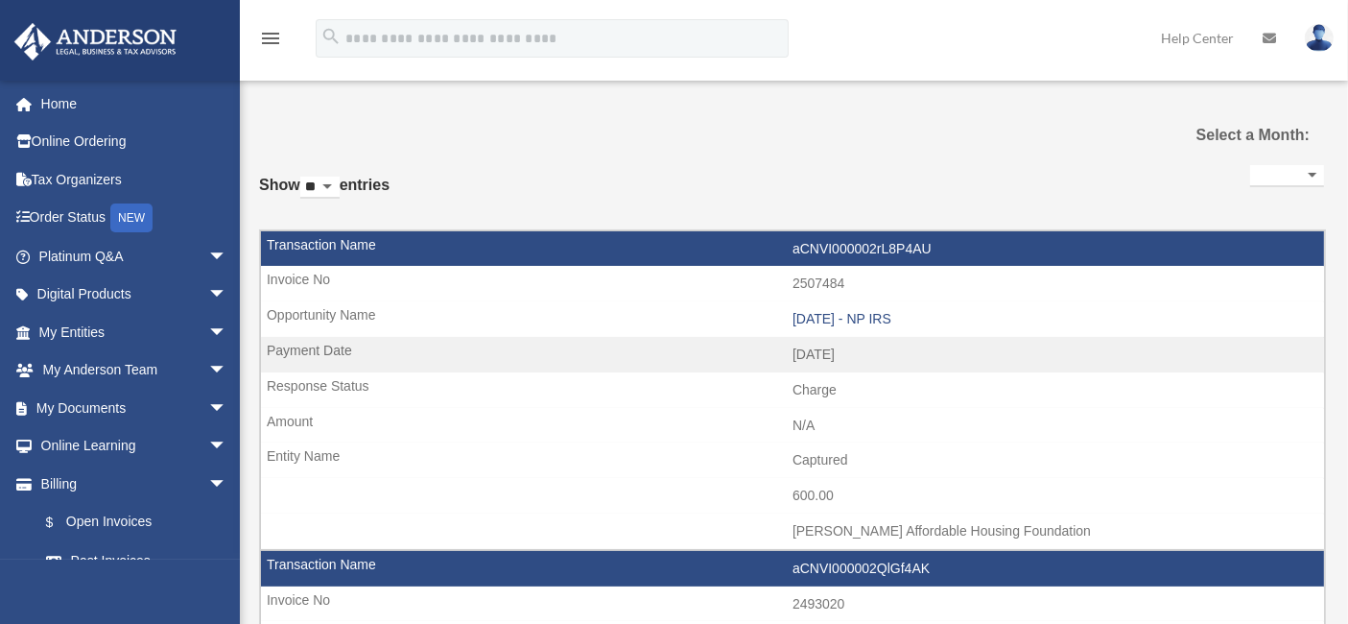
click at [1250, 171] on select "**********" at bounding box center [1287, 176] width 74 height 22
click at [1312, 31] on img at bounding box center [1319, 38] width 29 height 28
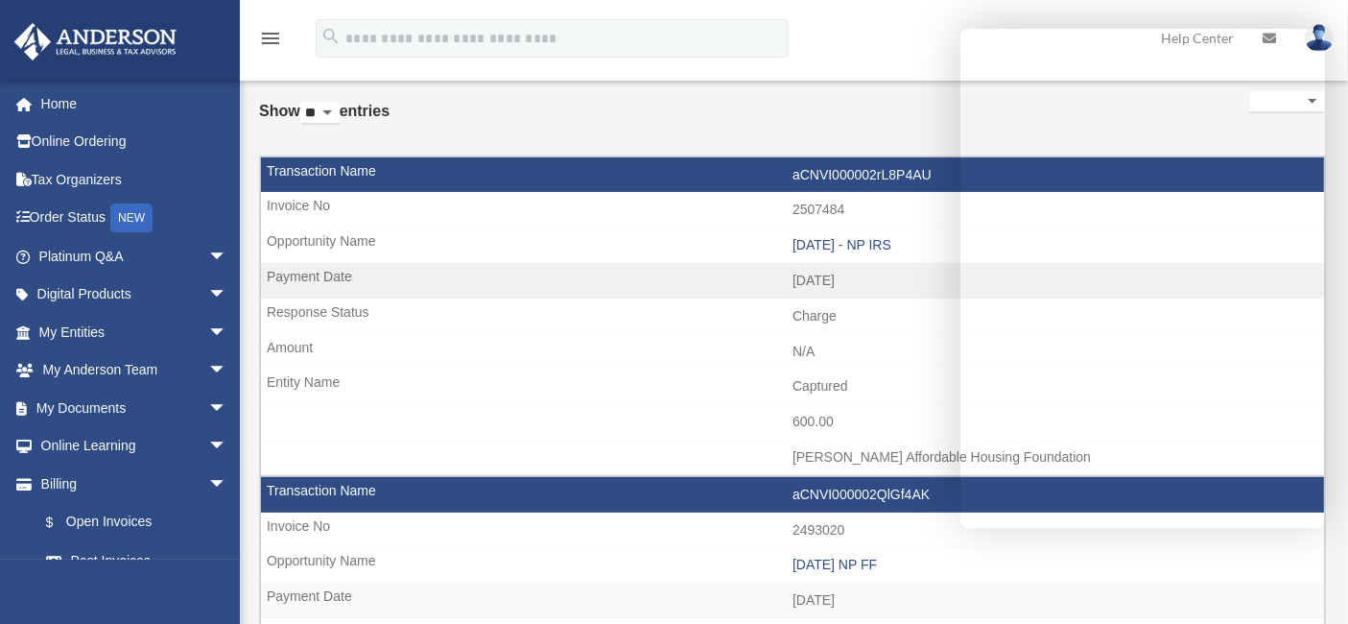
scroll to position [107, 0]
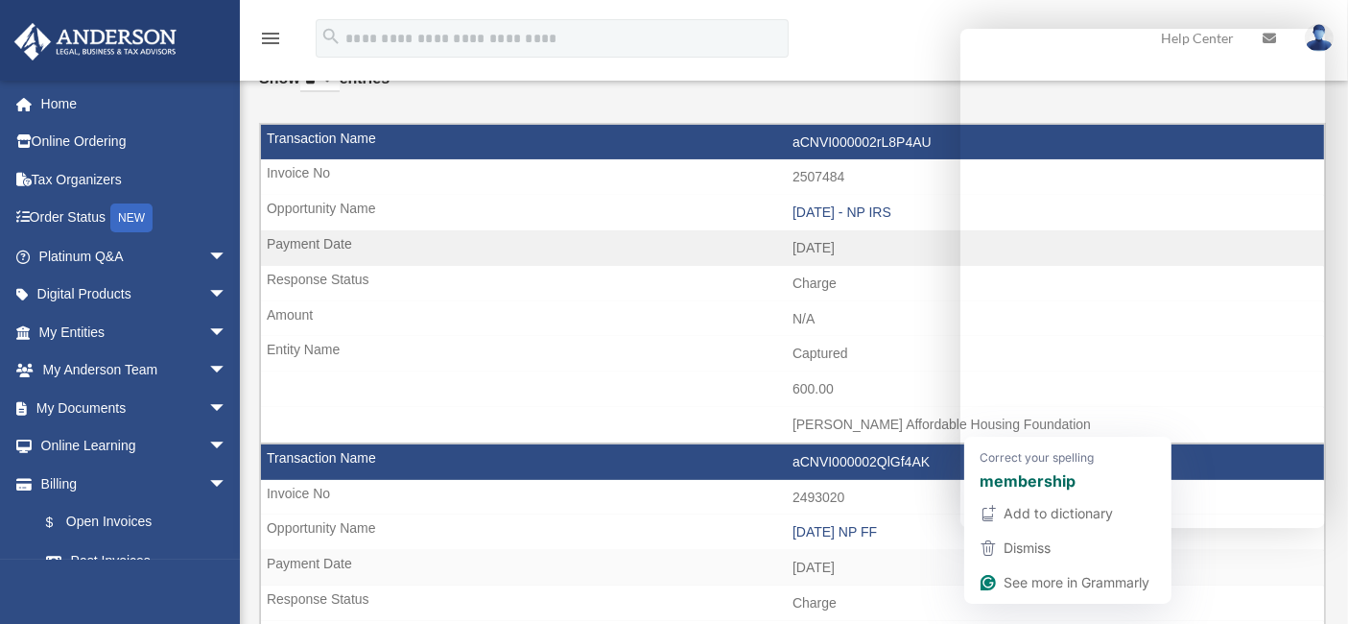
click at [1034, 467] on div "membership" at bounding box center [1068, 480] width 184 height 31
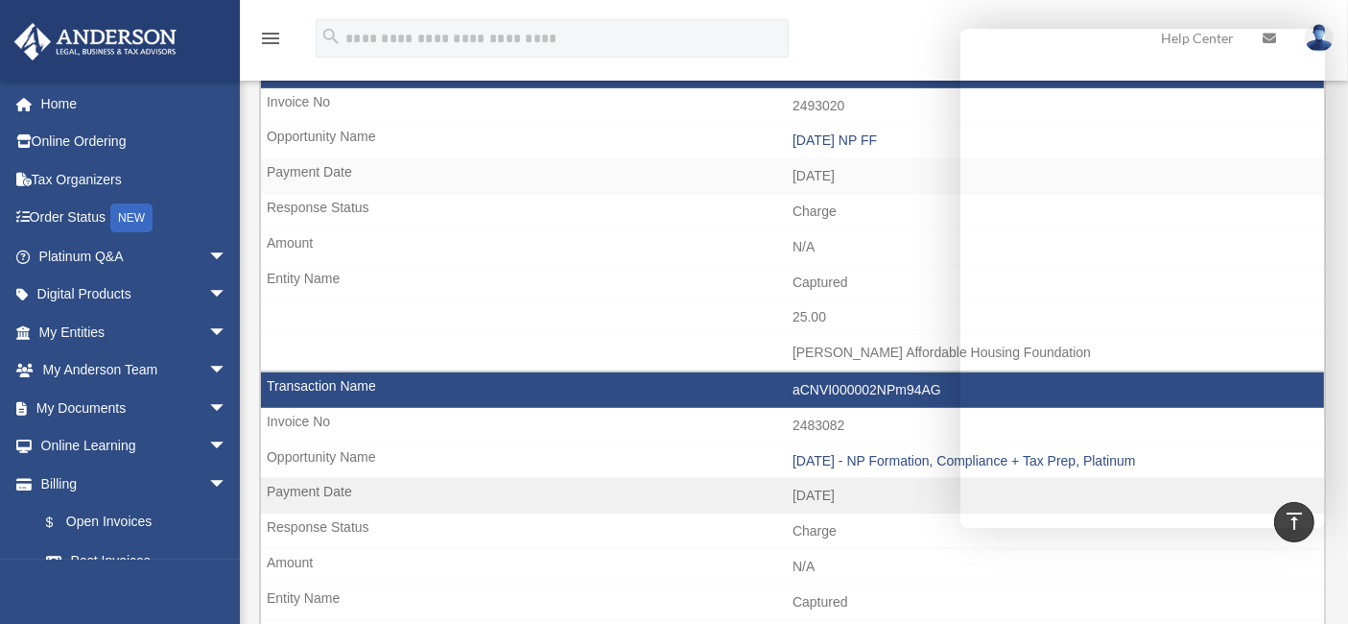
scroll to position [639, 0]
